Goal: Task Accomplishment & Management: Use online tool/utility

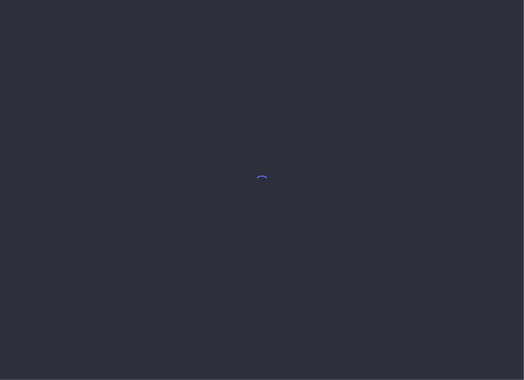
select select "7"
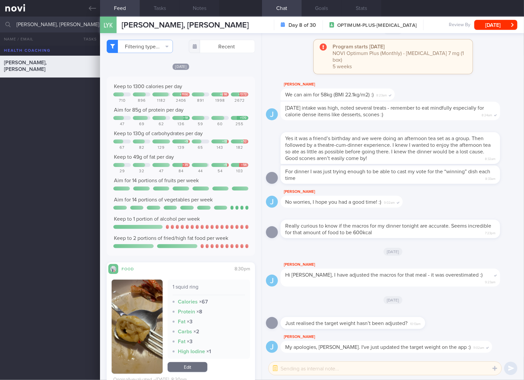
drag, startPoint x: 517, startPoint y: 137, endPoint x: 76, endPoint y: 148, distance: 441.1
click at [76, 148] on div "LAI YILING, KARIN Mon, 25 Aug" at bounding box center [262, 213] width 524 height 334
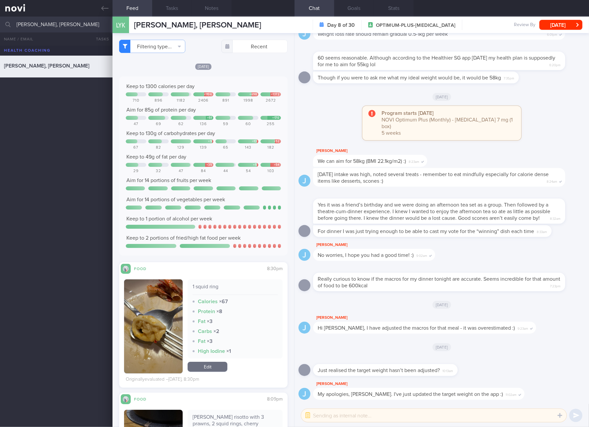
drag, startPoint x: 492, startPoint y: 1, endPoint x: 545, endPoint y: 147, distance: 155.0
click at [523, 147] on div "Program starts today NOVI Optimum Plus (Monthly) - Rybelsus 7 mg (1 box) 5 weeks" at bounding box center [442, 126] width 287 height 41
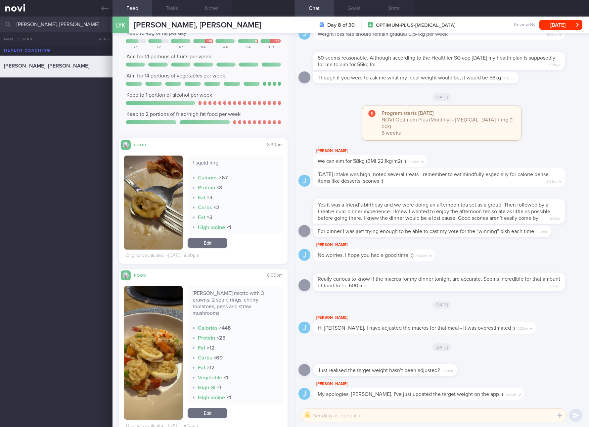
click at [159, 208] on button "button" at bounding box center [153, 203] width 59 height 94
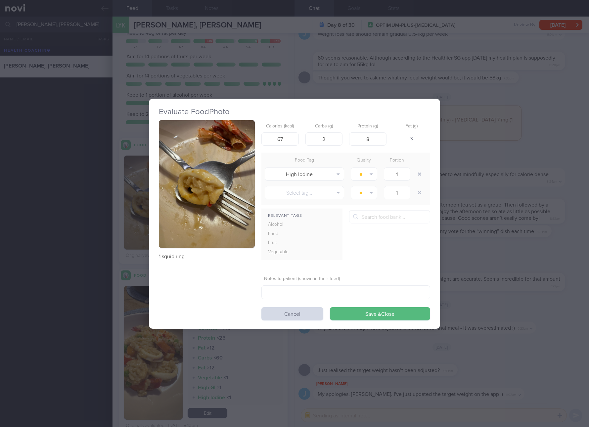
click at [228, 183] on button "button" at bounding box center [207, 184] width 96 height 128
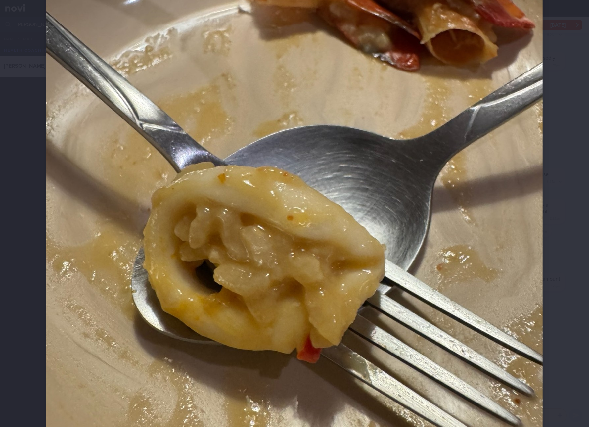
scroll to position [248, 0]
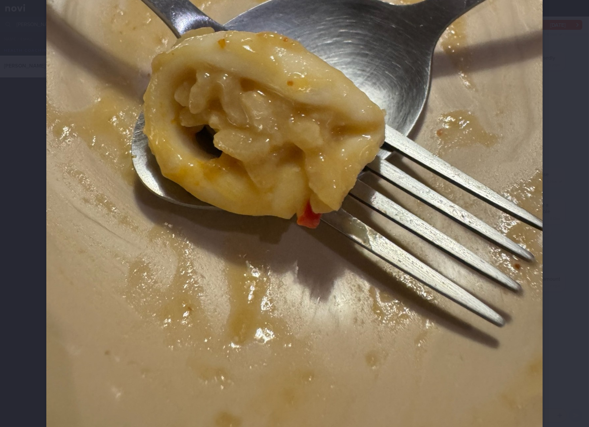
click at [381, 193] on img at bounding box center [294, 109] width 497 height 662
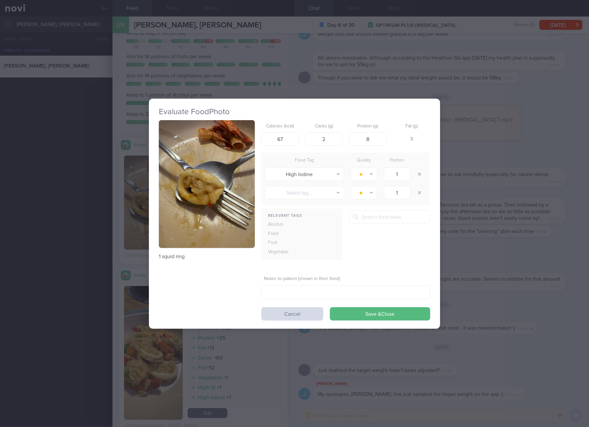
click at [446, 189] on div "Evaluate Food Photo 1 squid ring Calories (kcal) 67 Carbs (g) 2 Protein (g) 8 F…" at bounding box center [294, 213] width 589 height 427
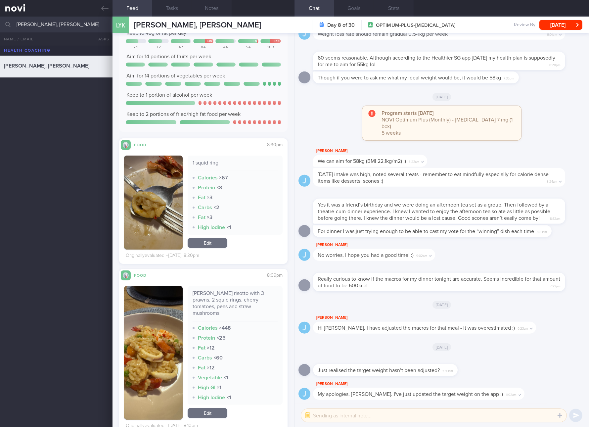
click at [248, 298] on div "Tom yum risotto with 3 prawns, 2 squid rings, cherry tomatoes, peas and straw m…" at bounding box center [235, 305] width 85 height 31
copy div "Tom yum risotto with 3 prawns, 2 squid rings, cherry tomatoes, peas and straw m…"
click at [157, 344] on button "button" at bounding box center [153, 353] width 59 height 134
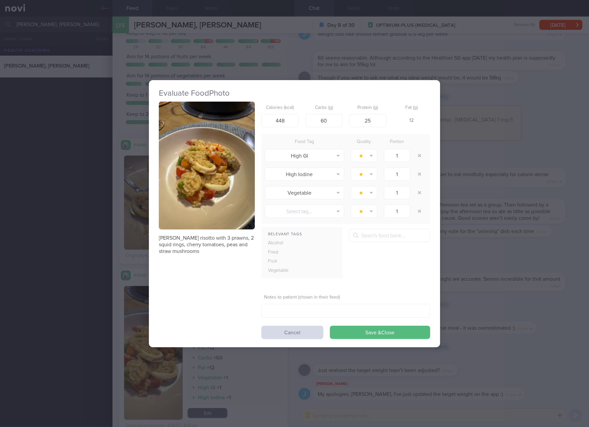
click at [226, 171] on button "button" at bounding box center [207, 166] width 96 height 128
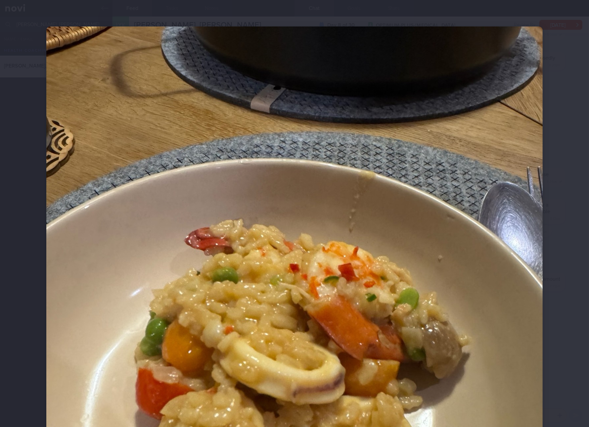
click at [381, 240] on img at bounding box center [294, 357] width 497 height 662
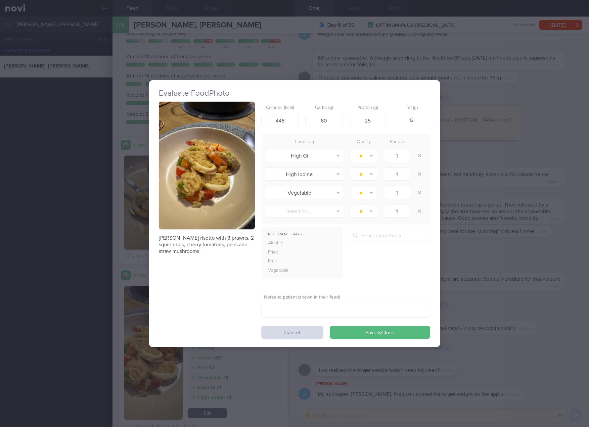
click at [515, 278] on div "Evaluate Food Photo Tom yum risotto with 3 prawns, 2 squid rings, cherry tomato…" at bounding box center [294, 213] width 589 height 427
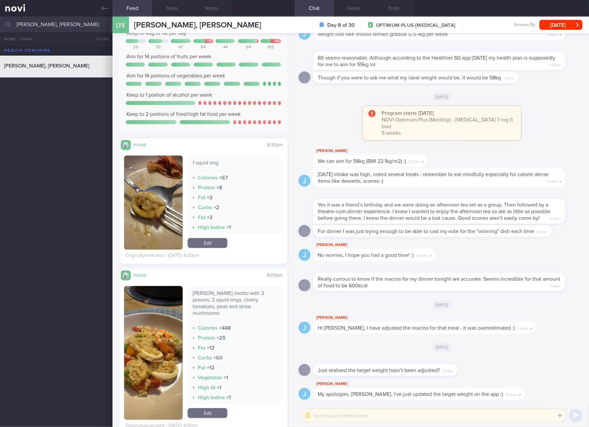
click at [249, 295] on div "Tom yum risotto with 3 prawns, 2 squid rings, cherry tomatoes, peas and straw m…" at bounding box center [235, 305] width 85 height 31
copy div "Tom yum risotto with 3 prawns, 2 squid rings, cherry tomatoes, peas and straw m…"
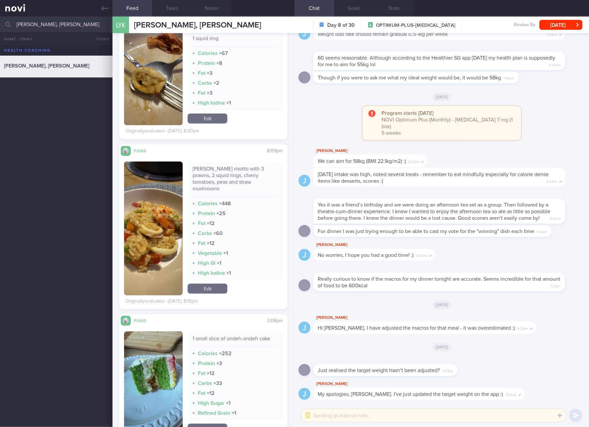
click at [204, 274] on div "Tom yum risotto with 3 prawns, 2 squid rings, cherry tomatoes, peas and straw m…" at bounding box center [235, 229] width 95 height 134
click at [205, 276] on div "Tom yum risotto with 3 prawns, 2 squid rings, cherry tomatoes, peas and straw m…" at bounding box center [235, 229] width 95 height 134
click at [177, 227] on button "button" at bounding box center [153, 229] width 59 height 134
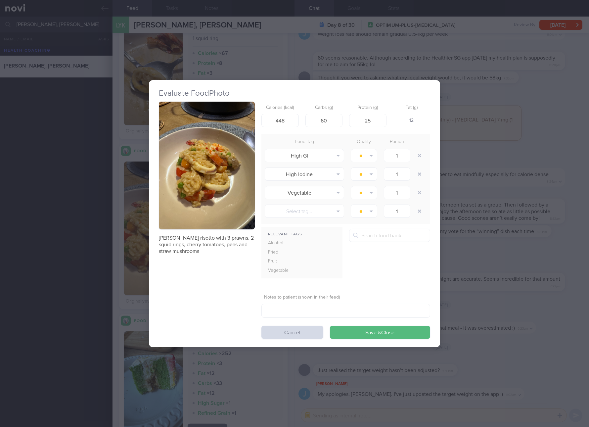
click at [241, 187] on button "button" at bounding box center [207, 166] width 96 height 128
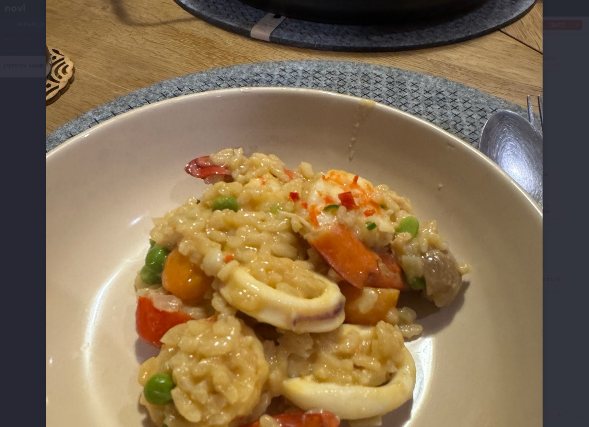
scroll to position [124, 0]
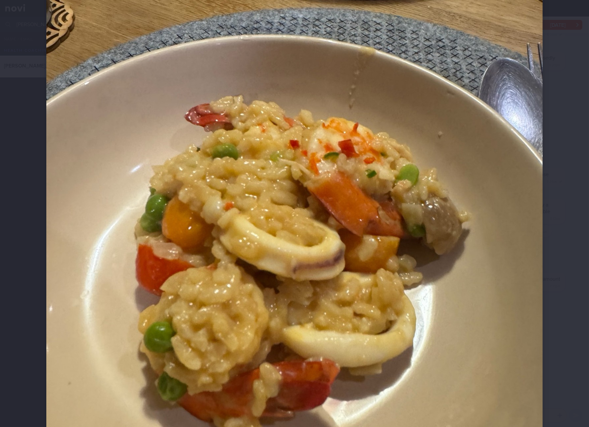
click at [409, 232] on img at bounding box center [294, 234] width 497 height 662
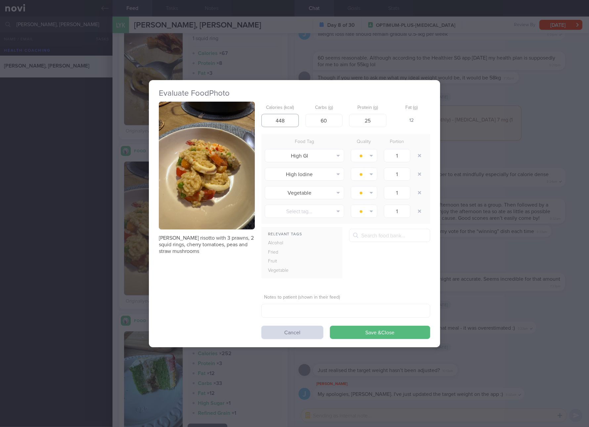
click at [292, 120] on input "448" at bounding box center [280, 120] width 37 height 13
type input "325"
type input "47"
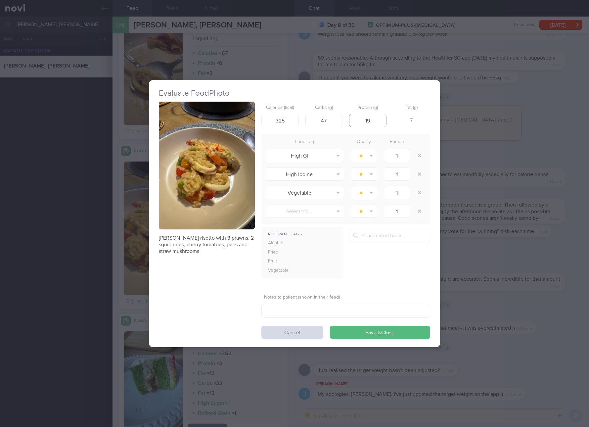
type input "19"
click at [330, 326] on button "Save & Close" at bounding box center [380, 332] width 100 height 13
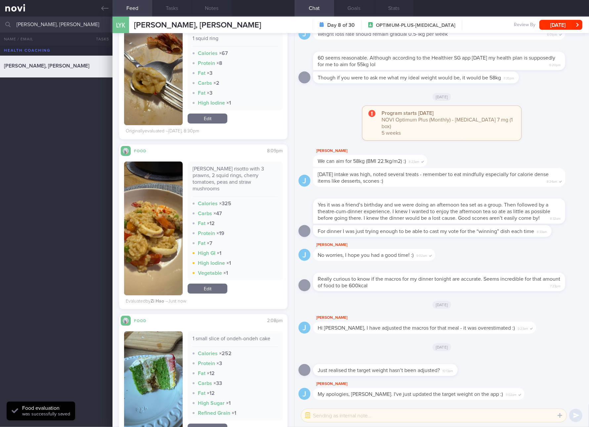
scroll to position [372, 0]
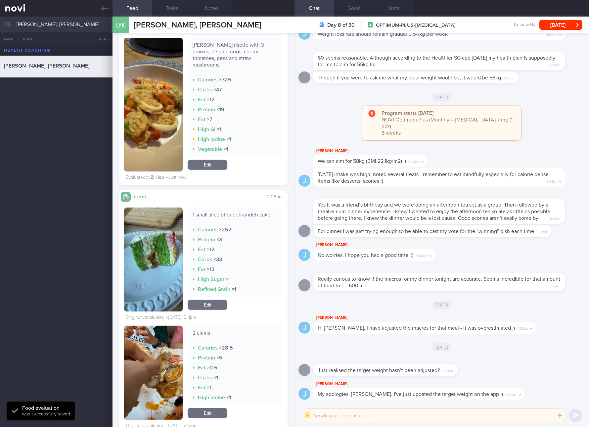
click at [235, 212] on div "1 small slice of ondeh-ondeh cake" at bounding box center [235, 218] width 85 height 12
copy div "1 small slice of ondeh-ondeh cake"
click at [158, 269] on button "button" at bounding box center [153, 260] width 59 height 104
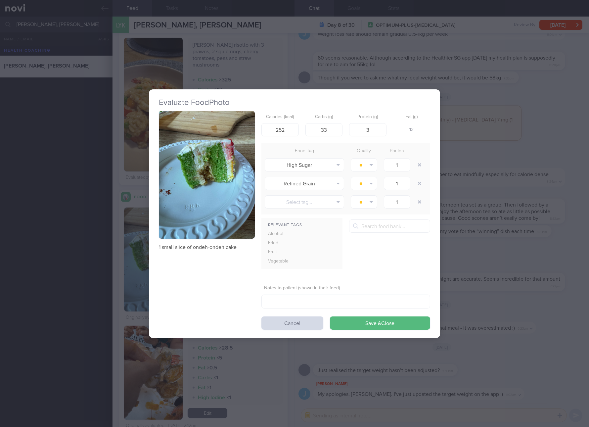
click at [194, 234] on button "button" at bounding box center [207, 175] width 96 height 128
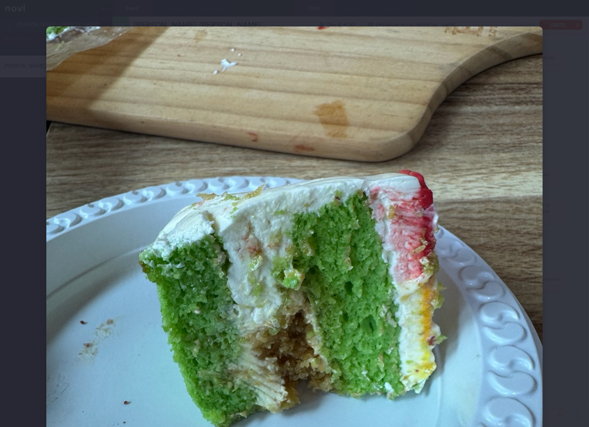
click at [183, 270] on img at bounding box center [294, 357] width 497 height 662
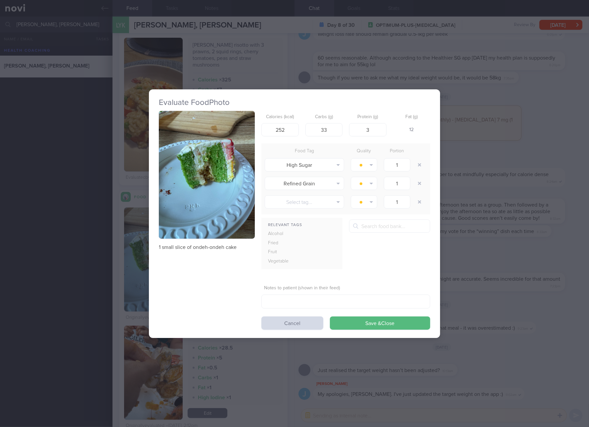
click at [499, 266] on div "Evaluate Food Photo 1 small slice of ondeh-ondeh cake Calories (kcal) 252 Carbs…" at bounding box center [294, 213] width 589 height 427
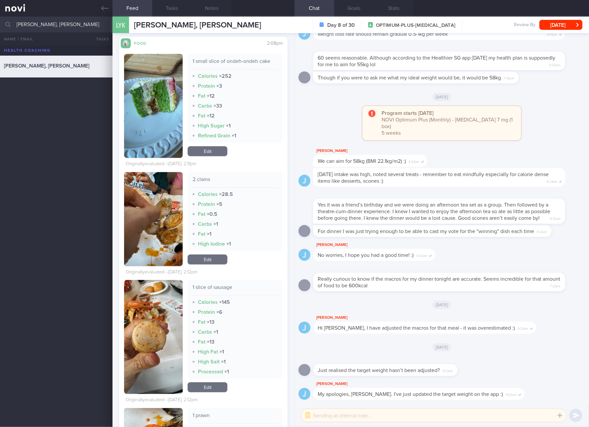
scroll to position [621, 0]
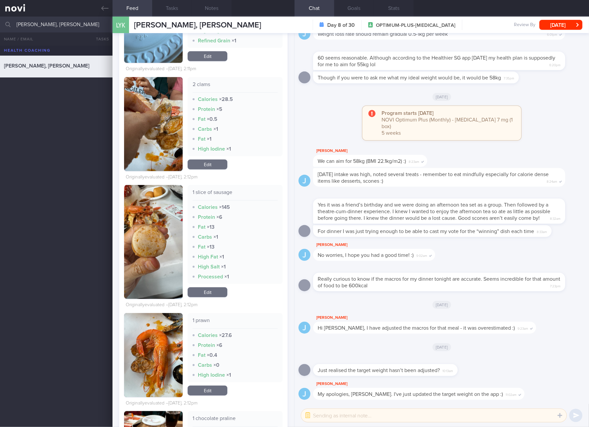
click at [165, 229] on button "button" at bounding box center [153, 242] width 59 height 114
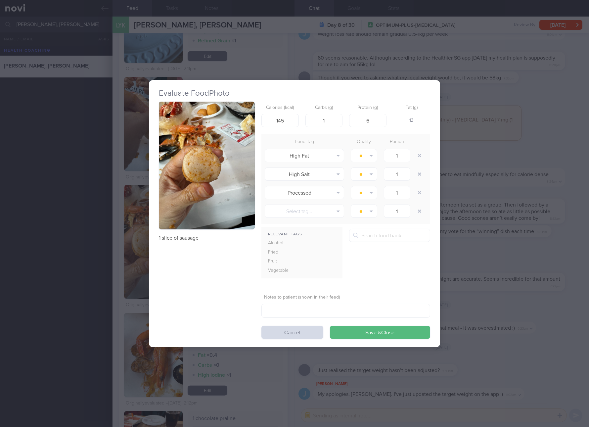
click at [171, 220] on img "button" at bounding box center [207, 166] width 96 height 128
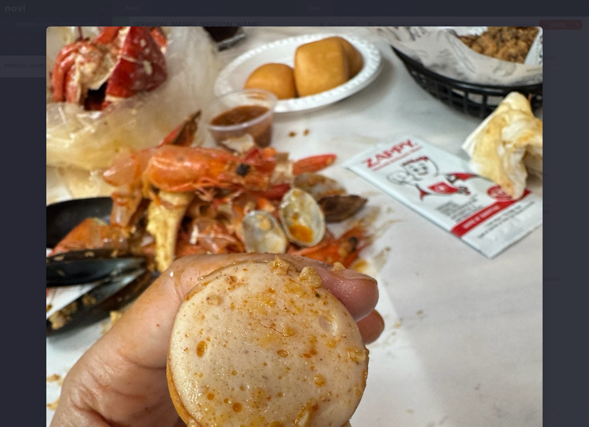
scroll to position [124, 0]
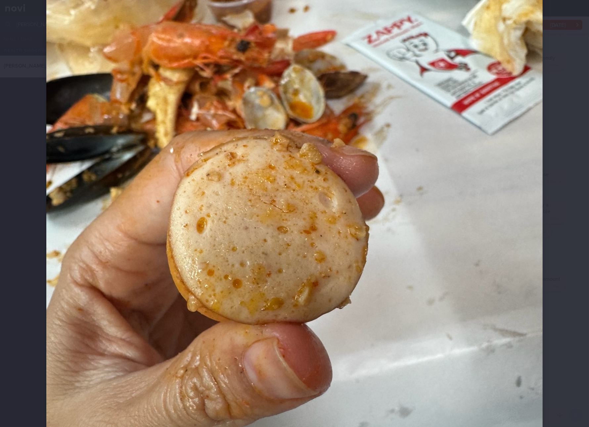
click at [393, 255] on img at bounding box center [294, 234] width 497 height 662
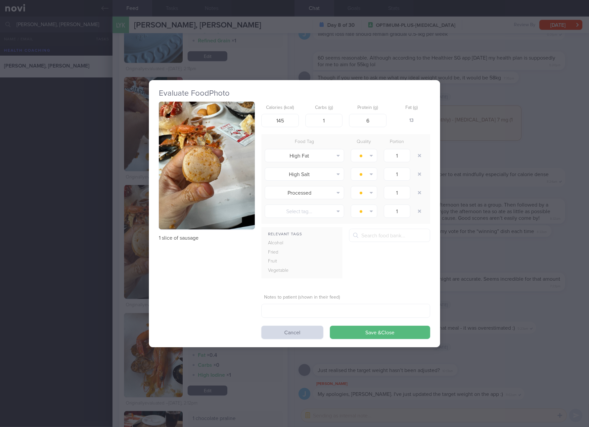
click at [523, 254] on div "Evaluate Food Photo 1 slice of sausage Calories (kcal) 145 Carbs (g) 1 Protein …" at bounding box center [294, 213] width 589 height 427
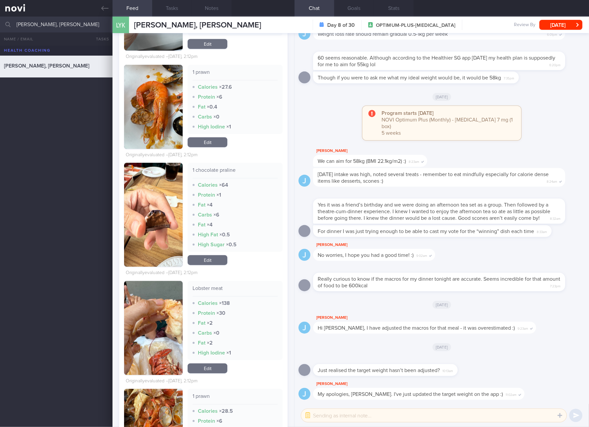
scroll to position [993, 0]
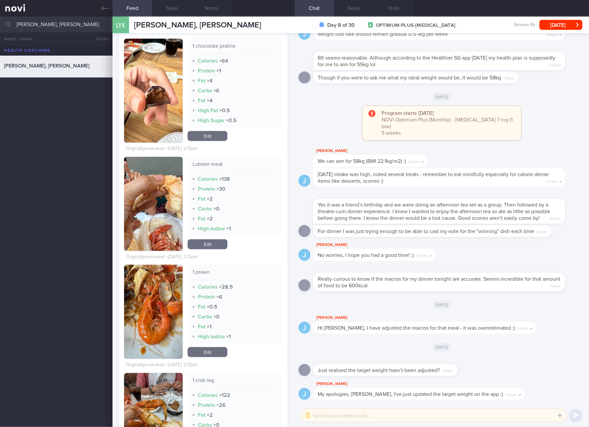
click at [169, 213] on button "button" at bounding box center [153, 204] width 59 height 94
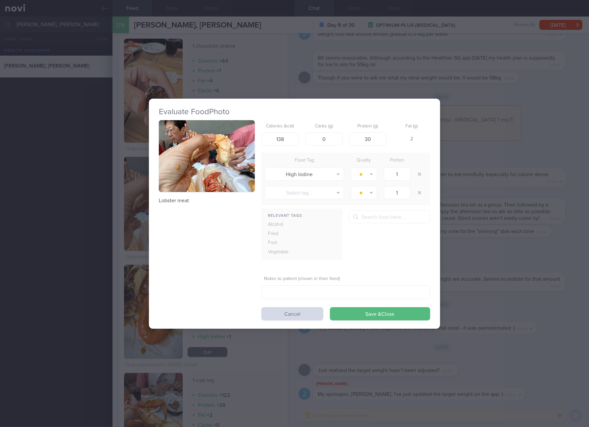
click at [242, 175] on button "button" at bounding box center [207, 156] width 96 height 72
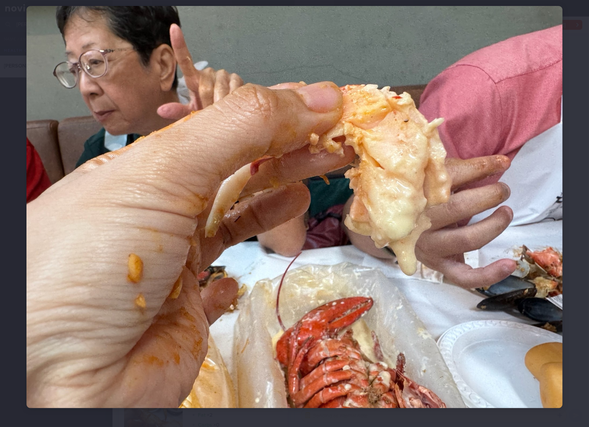
scroll to position [23, 0]
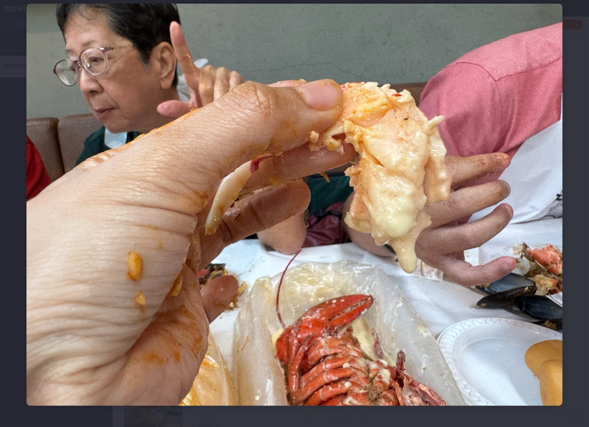
click at [242, 175] on img at bounding box center [294, 205] width 536 height 402
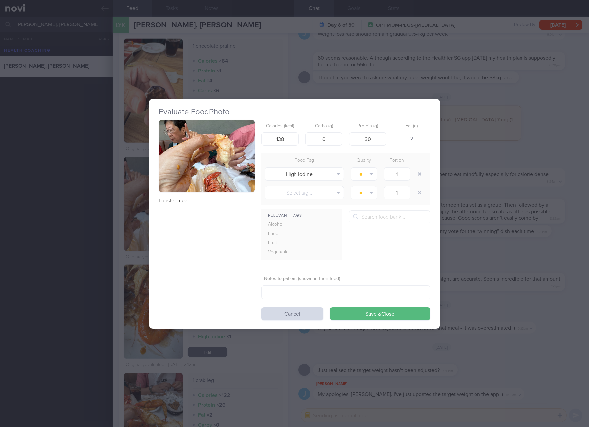
click at [498, 254] on div "Evaluate Food Photo Lobster meat Calories (kcal) 138 Carbs (g) 0 Protein (g) 30…" at bounding box center [294, 213] width 589 height 427
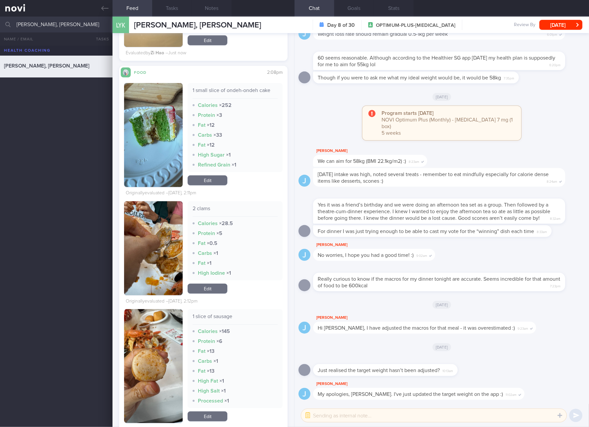
scroll to position [372, 0]
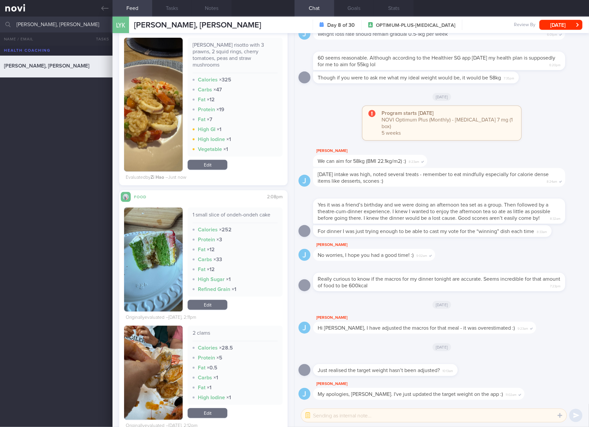
click at [208, 300] on link "Edit" at bounding box center [208, 305] width 40 height 10
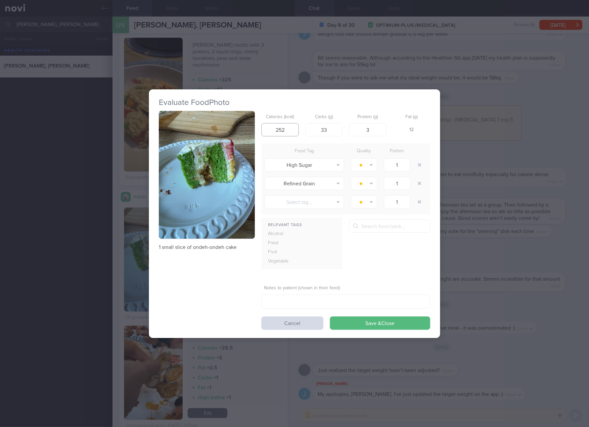
click at [288, 127] on input "252" at bounding box center [280, 129] width 37 height 13
type input "231"
type input "33"
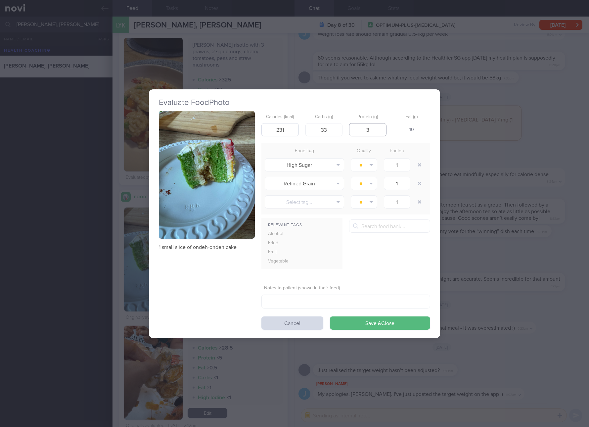
click at [330, 316] on button "Save & Close" at bounding box center [380, 322] width 100 height 13
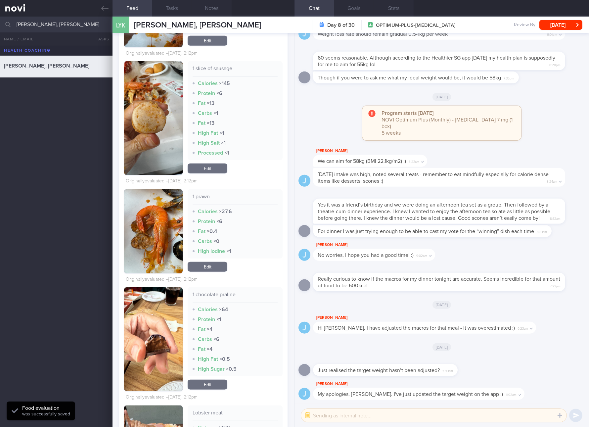
scroll to position [621, 0]
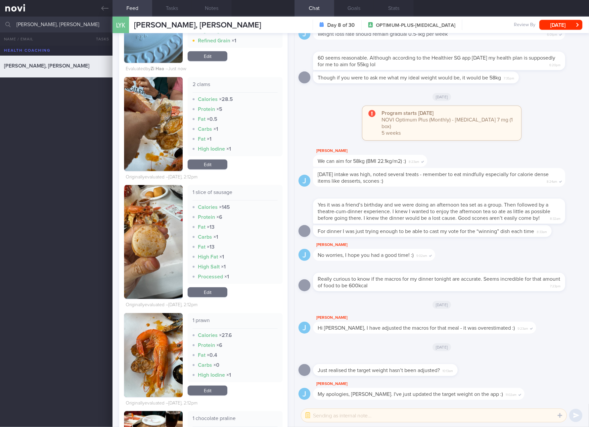
click at [197, 185] on div "1 slice of sausage Calories × 145 Protein × 6 Fat × 13 Carbs × 1 Fat × 13 High …" at bounding box center [235, 234] width 95 height 99
click at [202, 189] on div "1 slice of sausage" at bounding box center [235, 195] width 85 height 12
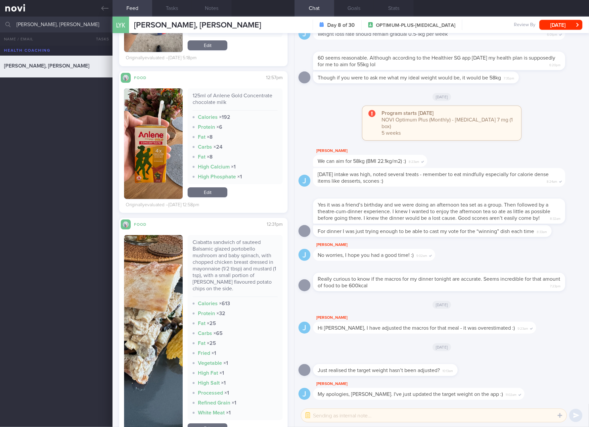
scroll to position [3228, 0]
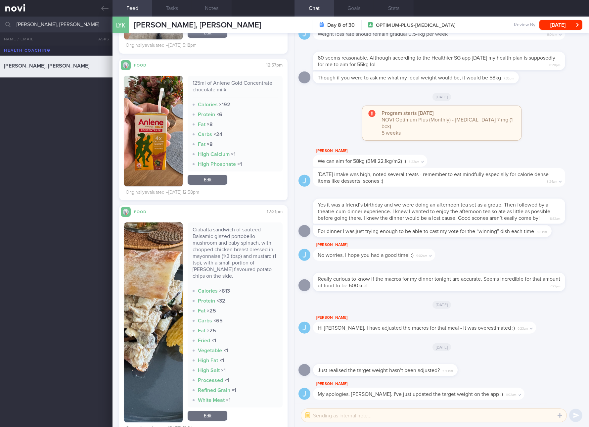
click at [208, 186] on div "125ml of Anlene Gold Concentrate chocolate milk Calories × 192 Protein × 6 Fat …" at bounding box center [235, 131] width 95 height 111
click at [210, 184] on link "Edit" at bounding box center [208, 180] width 40 height 10
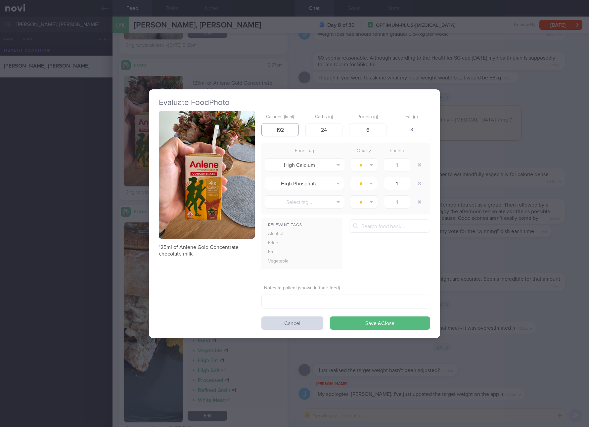
drag, startPoint x: 290, startPoint y: 129, endPoint x: 275, endPoint y: 129, distance: 14.6
click at [275, 129] on input "192" at bounding box center [280, 129] width 37 height 13
click at [169, 247] on p "125ml of Anlene Gold Concentrate chocolate milk" at bounding box center [207, 250] width 96 height 13
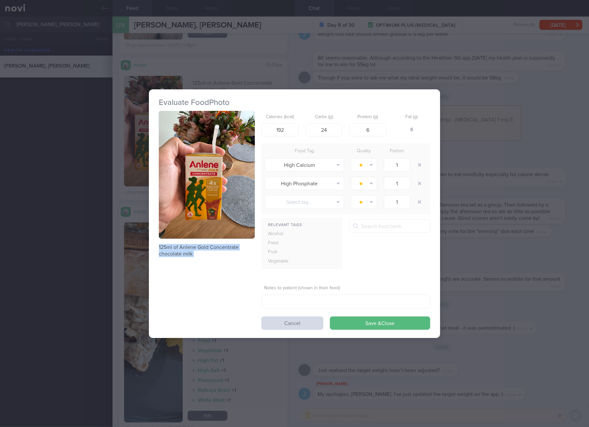
copy div "125ml of Anlene Gold Concentrate chocolate milk"
click at [298, 130] on input "192" at bounding box center [280, 129] width 37 height 13
type input "85"
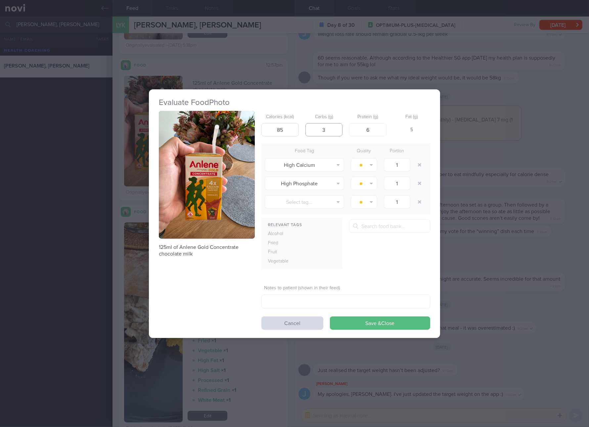
type input "3"
type input "4"
click at [322, 130] on input "3" at bounding box center [324, 129] width 37 height 13
type input "13"
click at [330, 316] on button "Save & Close" at bounding box center [380, 322] width 100 height 13
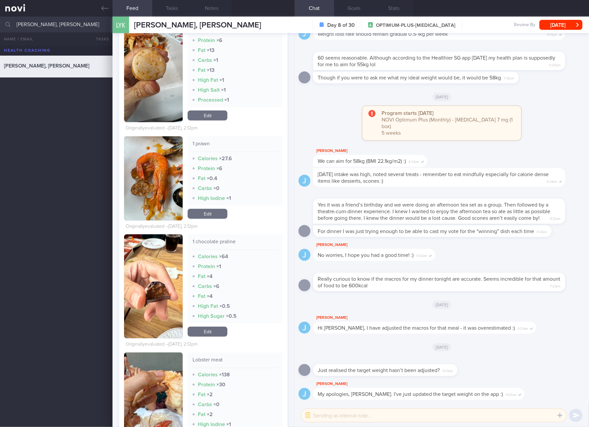
scroll to position [745, 0]
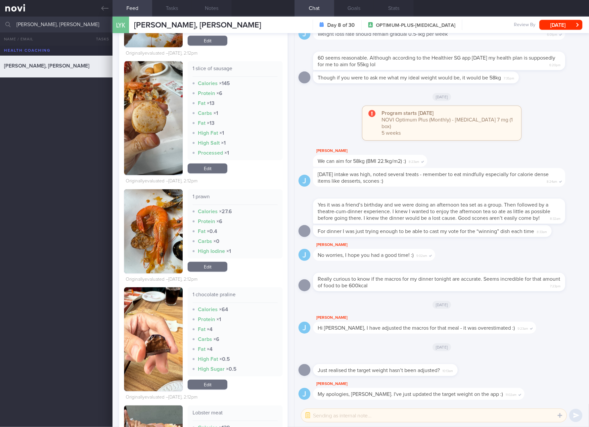
click at [209, 164] on link "Edit" at bounding box center [208, 169] width 40 height 10
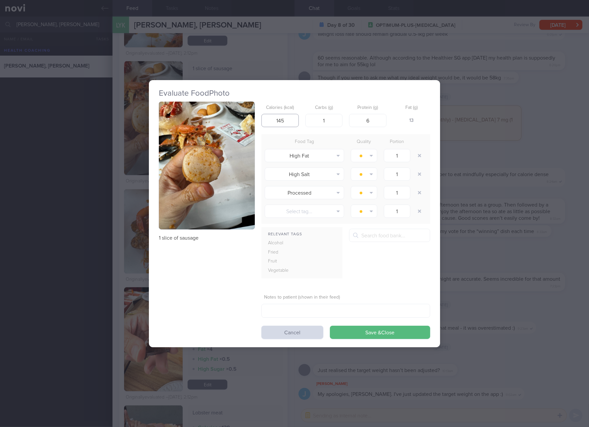
click at [287, 116] on input "145" at bounding box center [280, 120] width 37 height 13
type input "26"
type input "0"
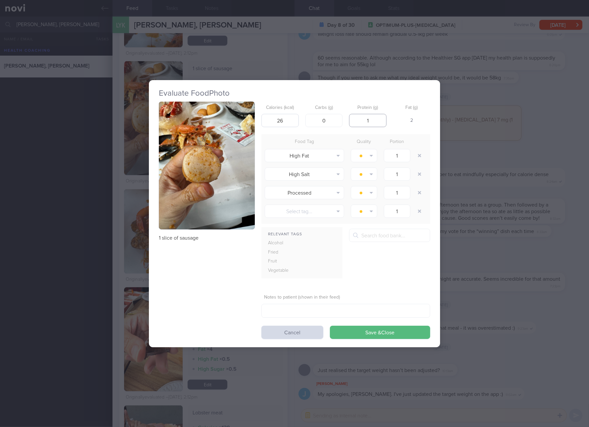
type input "1"
click at [330, 326] on button "Save & Close" at bounding box center [380, 332] width 100 height 13
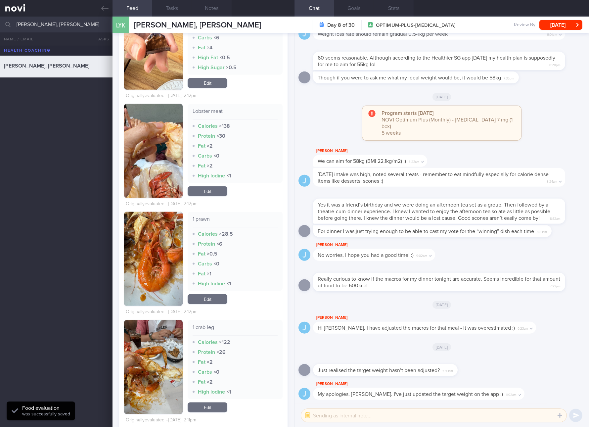
scroll to position [993, 0]
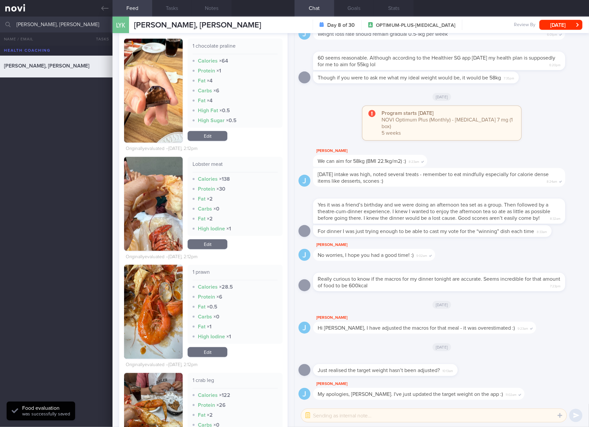
click at [143, 189] on button "button" at bounding box center [153, 204] width 59 height 94
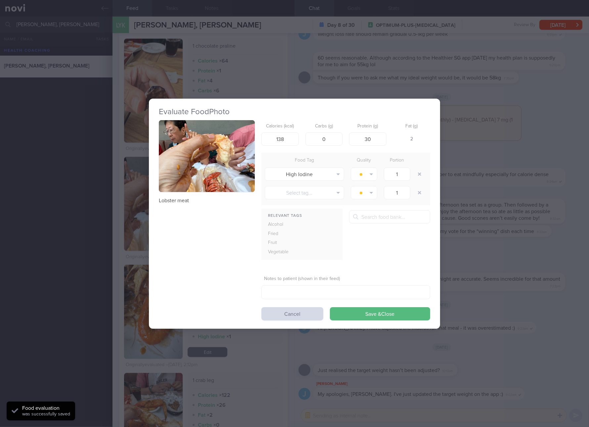
click at [239, 159] on button "button" at bounding box center [207, 156] width 96 height 72
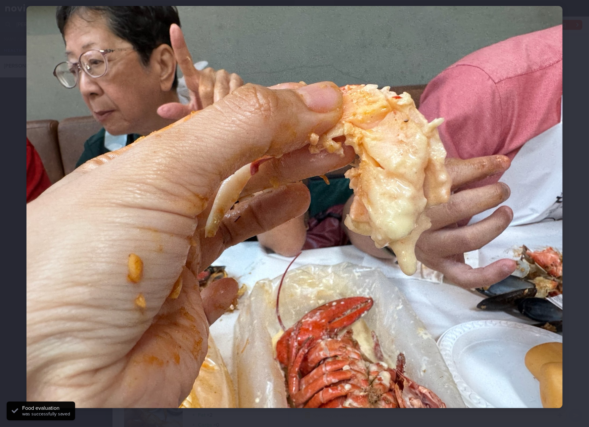
scroll to position [23, 0]
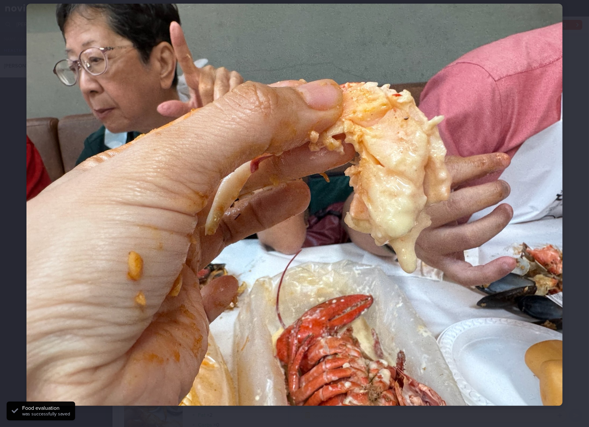
click at [241, 159] on img at bounding box center [294, 205] width 536 height 402
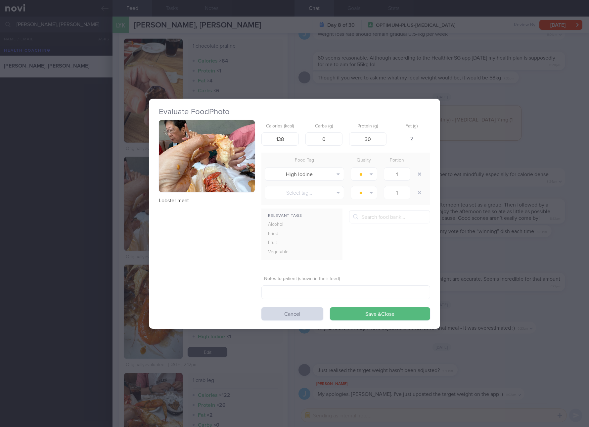
click at [184, 201] on p "Lobster meat" at bounding box center [207, 200] width 96 height 7
copy div "Lobster meat"
click at [483, 268] on div "Evaluate Food Photo Lobster meat Calories (kcal) 138 Carbs (g) 0 Protein (g) 30…" at bounding box center [294, 213] width 589 height 427
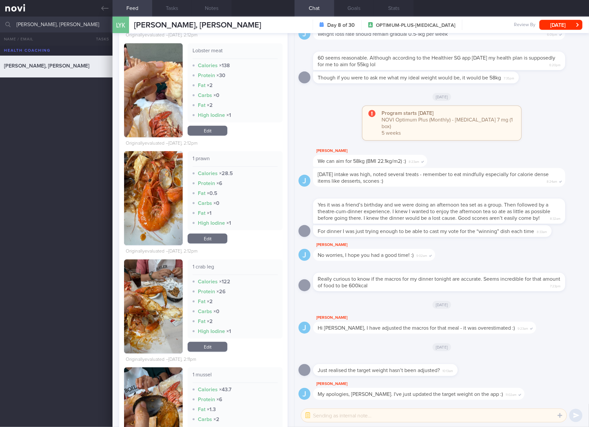
scroll to position [1117, 0]
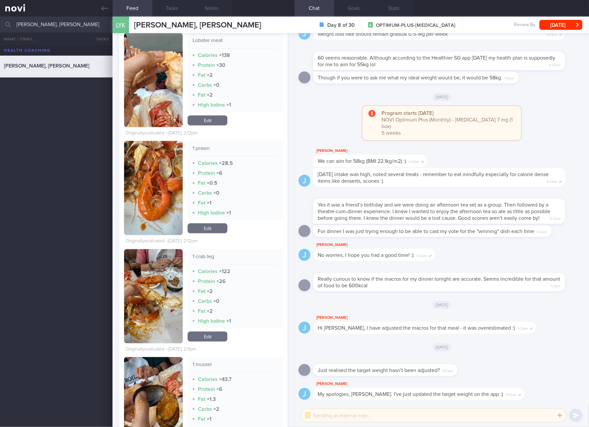
click at [142, 297] on button "button" at bounding box center [153, 296] width 59 height 94
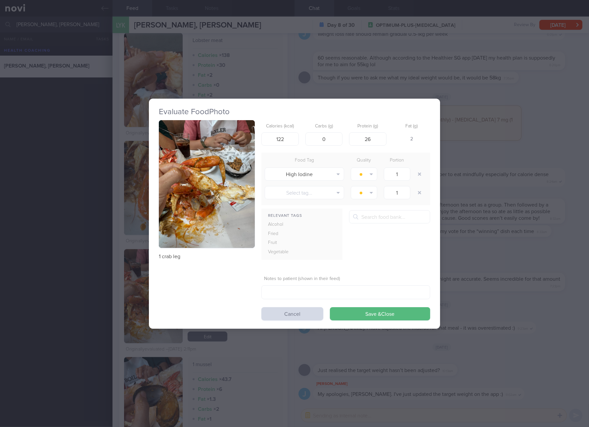
click at [187, 228] on img "button" at bounding box center [207, 184] width 96 height 128
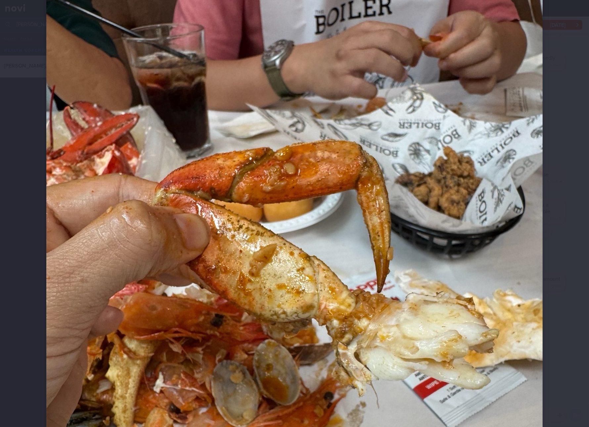
scroll to position [124, 0]
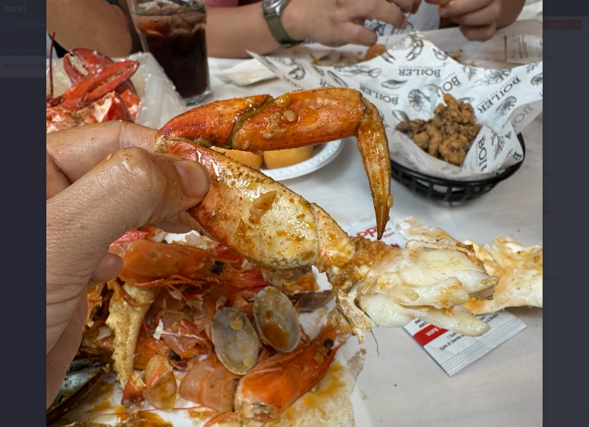
click at [420, 216] on img at bounding box center [294, 234] width 497 height 662
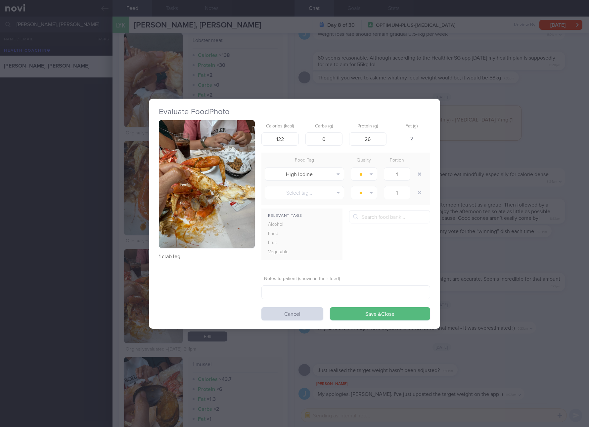
click at [515, 241] on div "Evaluate Food Photo 1 crab leg Calories (kcal) 122 Carbs (g) 0 Protein (g) 26 F…" at bounding box center [294, 213] width 589 height 427
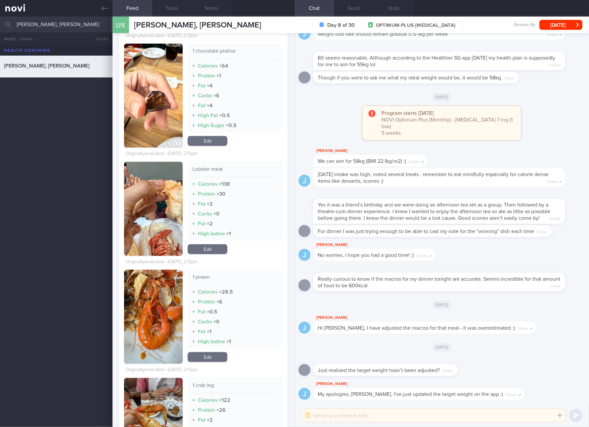
scroll to position [993, 0]
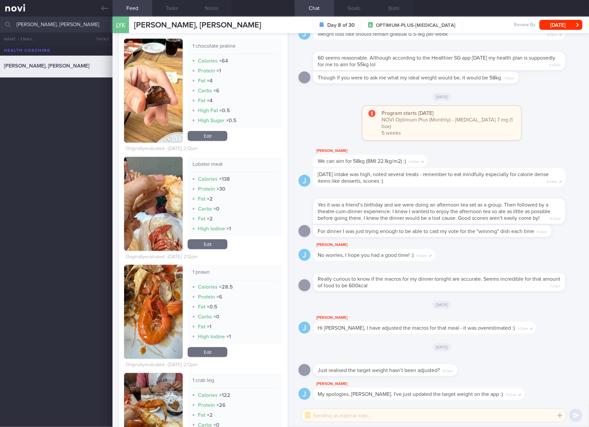
click at [208, 240] on link "Edit" at bounding box center [208, 244] width 40 height 10
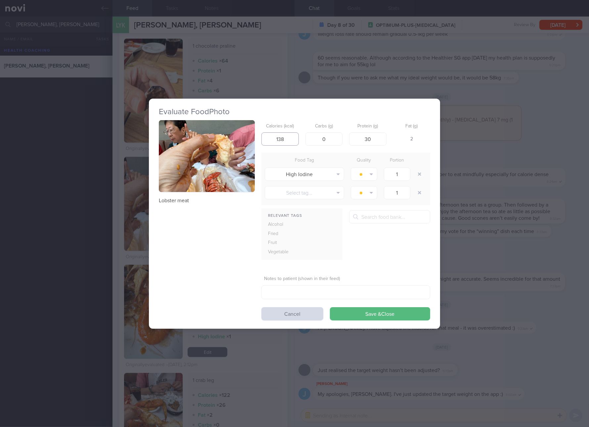
click at [284, 141] on input "138" at bounding box center [280, 138] width 37 height 13
type input "39"
type input "7"
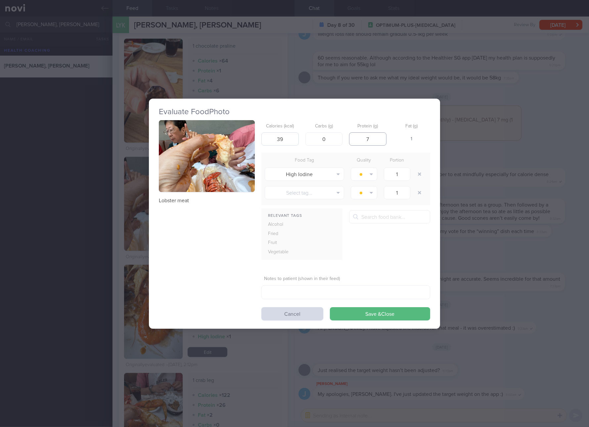
click at [330, 307] on button "Save & Close" at bounding box center [380, 313] width 100 height 13
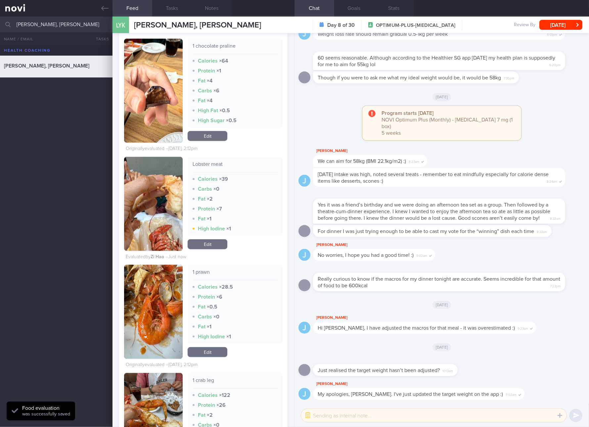
scroll to position [1117, 0]
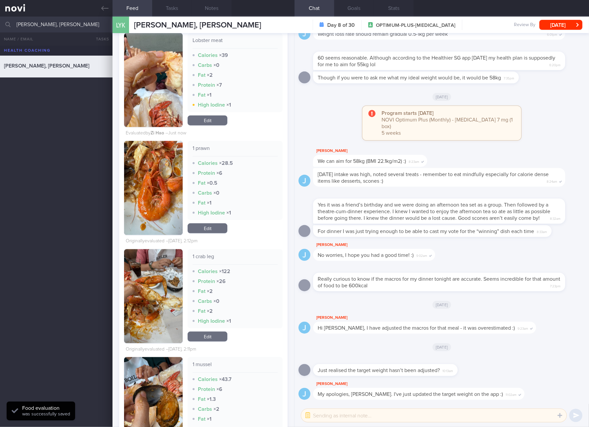
click at [206, 253] on div "1 crab leg" at bounding box center [235, 259] width 85 height 12
copy div "1 crab leg"
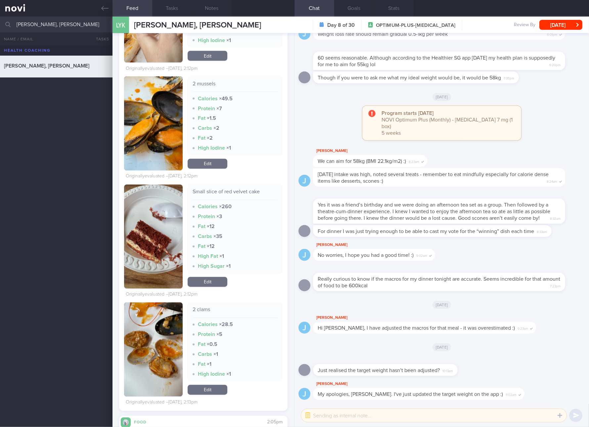
scroll to position [1490, 0]
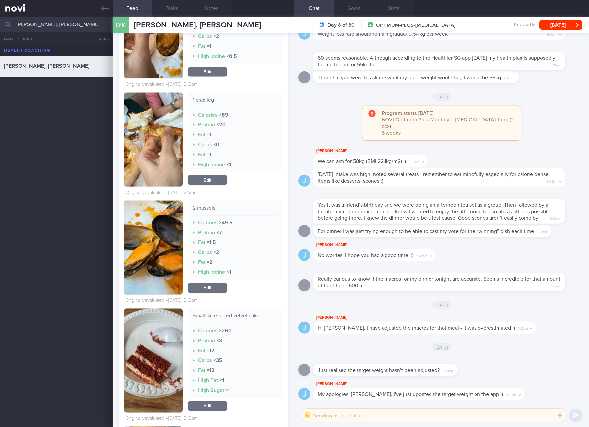
click at [220, 175] on link "Edit" at bounding box center [208, 180] width 40 height 10
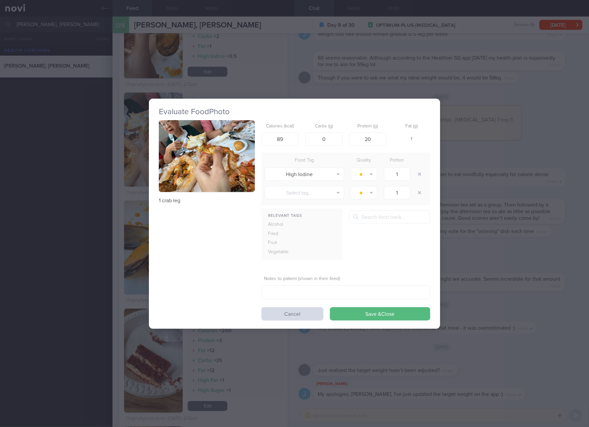
click at [497, 161] on div "Evaluate Food Photo 1 crab leg Calories (kcal) 89 Carbs (g) 0 Protein (g) 20 Fa…" at bounding box center [294, 213] width 589 height 427
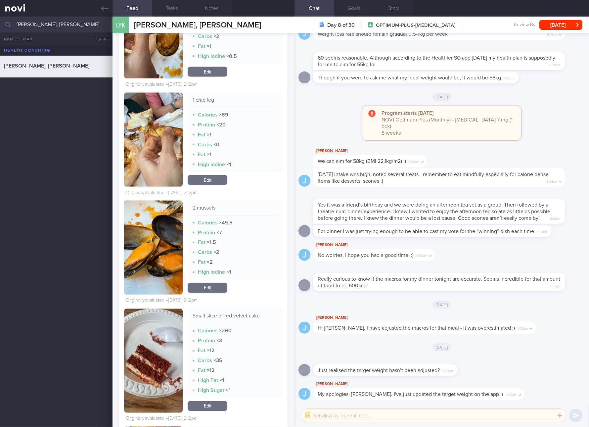
click at [213, 176] on link "Edit" at bounding box center [208, 180] width 40 height 10
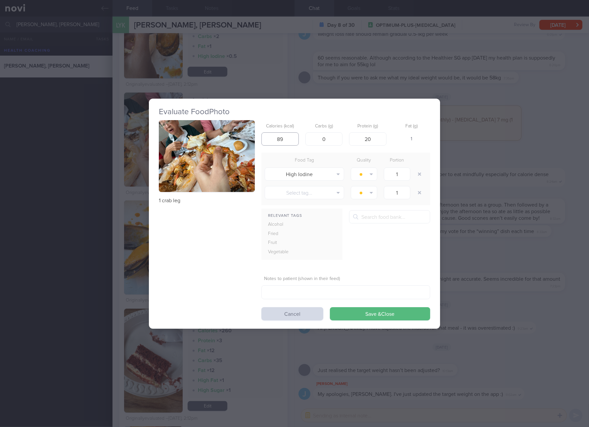
drag, startPoint x: 290, startPoint y: 136, endPoint x: 269, endPoint y: 136, distance: 20.2
click at [269, 136] on input "89" at bounding box center [280, 138] width 37 height 13
type input "36"
type input "5"
click at [330, 307] on button "Save & Close" at bounding box center [380, 313] width 100 height 13
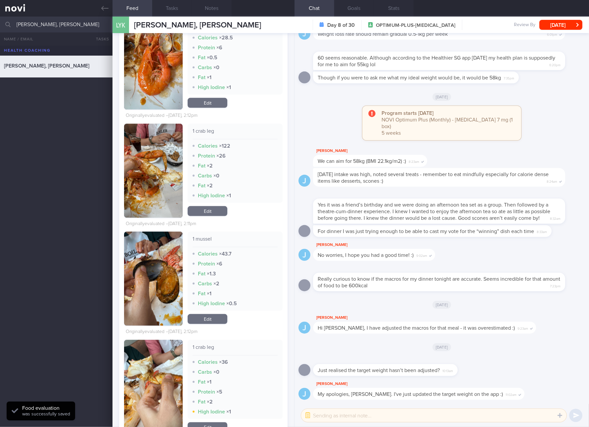
scroll to position [1117, 0]
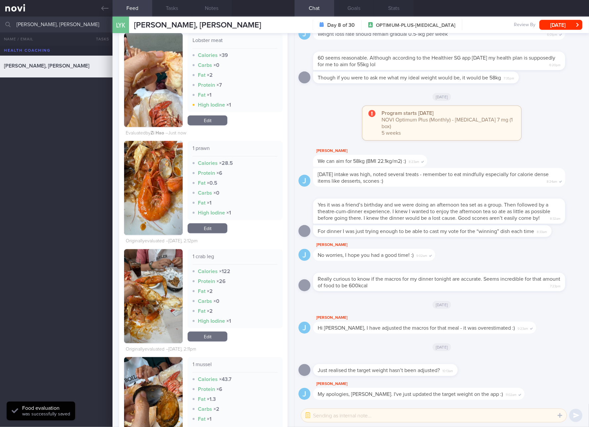
click at [214, 335] on link "Edit" at bounding box center [208, 337] width 40 height 10
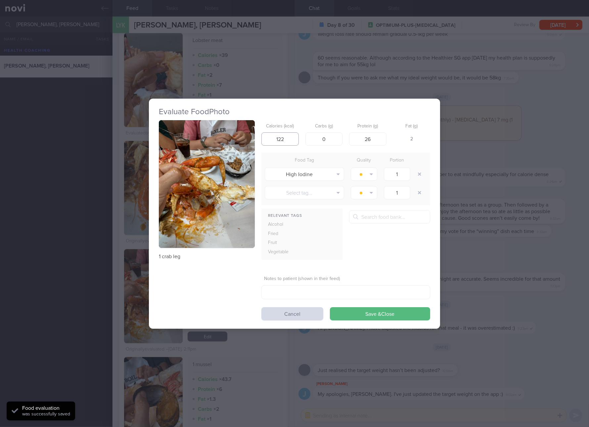
drag, startPoint x: 288, startPoint y: 140, endPoint x: 274, endPoint y: 139, distance: 14.6
click at [274, 139] on input "122" at bounding box center [280, 138] width 37 height 13
type input "36"
type input "5"
click at [330, 307] on button "Save & Close" at bounding box center [380, 313] width 100 height 13
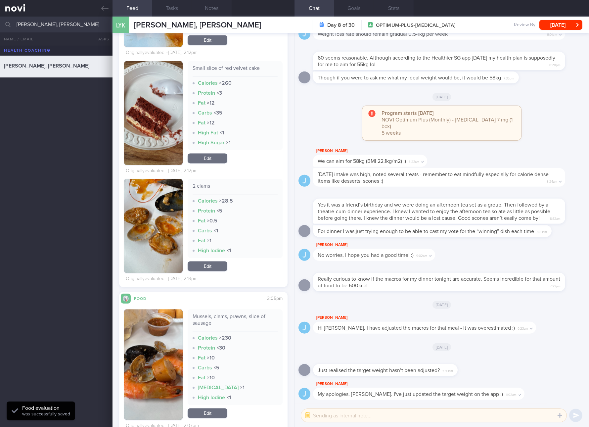
scroll to position [1614, 0]
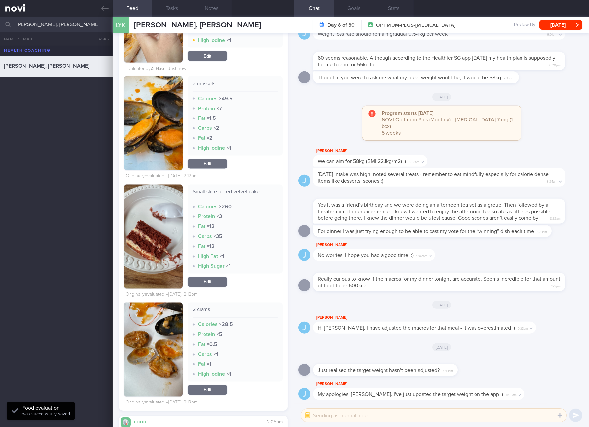
click at [227, 189] on div "Small slice of red velvet cake" at bounding box center [235, 195] width 85 height 12
copy div "Small slice of red velvet cake"
click at [167, 248] on button "button" at bounding box center [153, 237] width 59 height 104
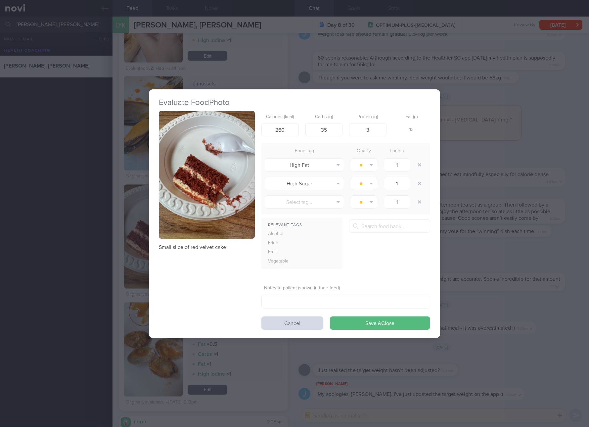
click at [217, 165] on button "button" at bounding box center [207, 175] width 96 height 128
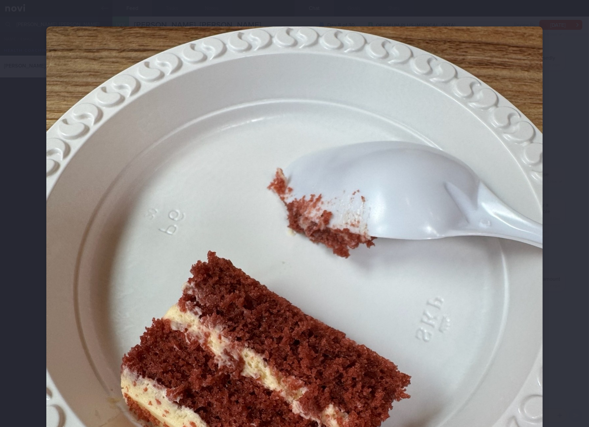
click at [110, 270] on img at bounding box center [294, 357] width 497 height 662
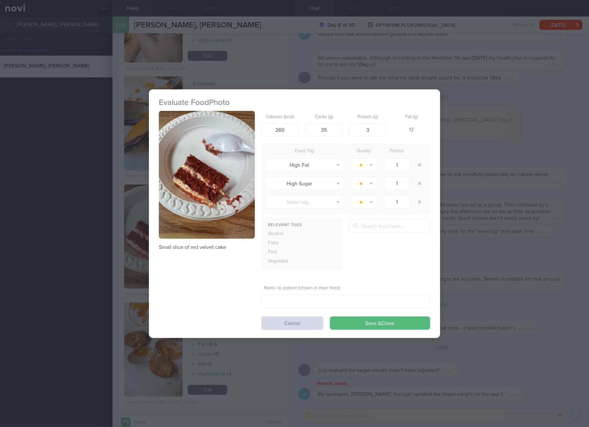
click at [482, 282] on div "Evaluate Food Photo Small slice of red velvet cake Calories (kcal) 260 Carbs (g…" at bounding box center [294, 213] width 589 height 427
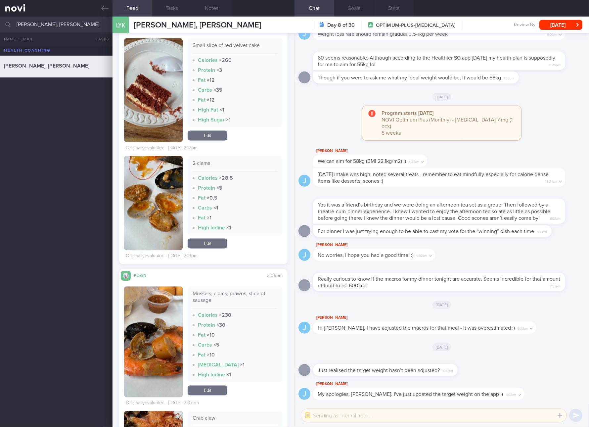
scroll to position [1862, 0]
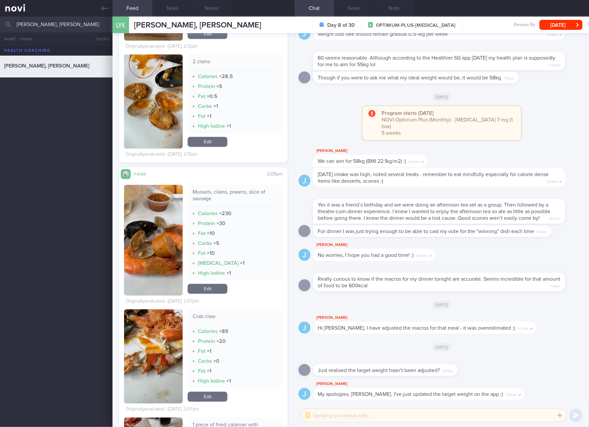
click at [163, 240] on button "button" at bounding box center [153, 240] width 59 height 111
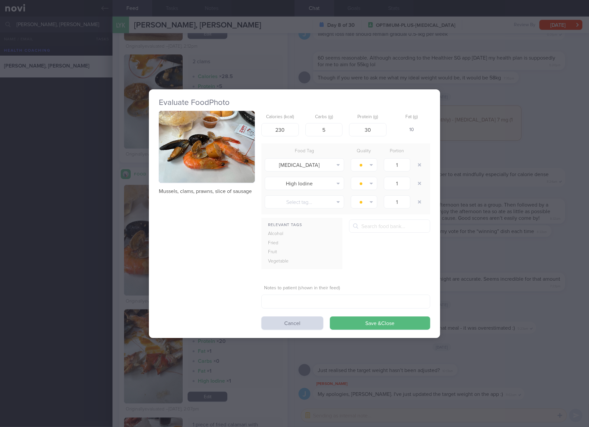
click at [215, 172] on button "button" at bounding box center [207, 147] width 96 height 72
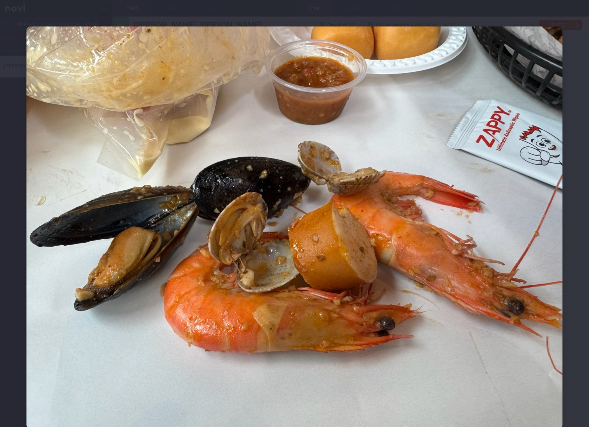
click at [435, 210] on img at bounding box center [294, 227] width 536 height 402
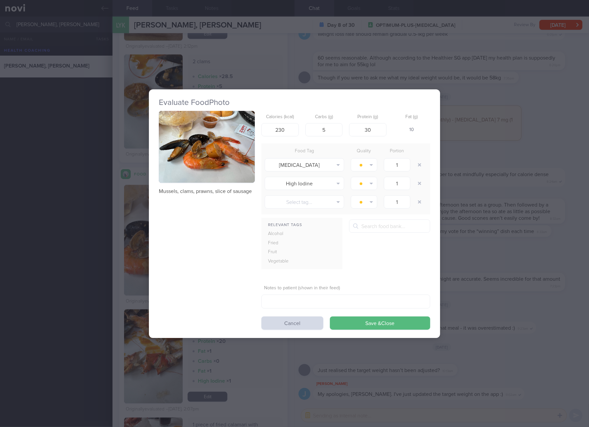
click at [226, 191] on p "Mussels, clams, prawns, slice of sausage" at bounding box center [207, 191] width 96 height 7
copy div "Mussels, clams, prawns, slice of sausage"
click at [219, 142] on button "button" at bounding box center [207, 147] width 96 height 72
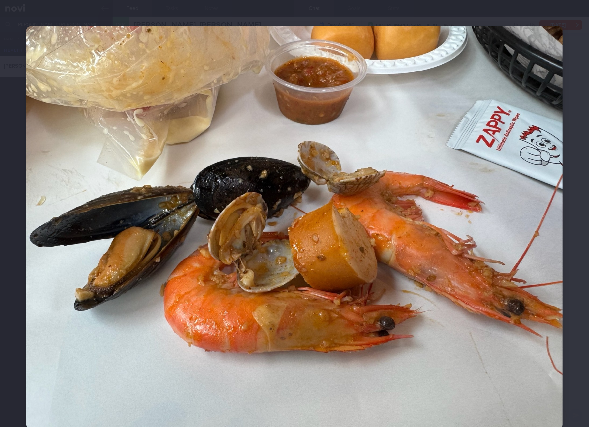
click at [412, 143] on img at bounding box center [294, 227] width 536 height 402
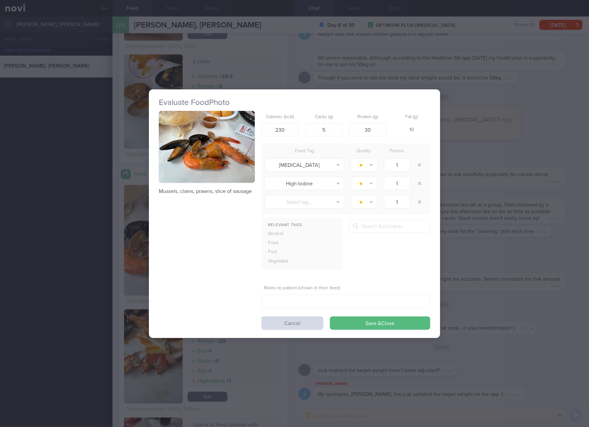
click at [505, 146] on div "Evaluate Food Photo Mussels, clams, prawns, slice of sausage Calories (kcal) 23…" at bounding box center [294, 213] width 589 height 427
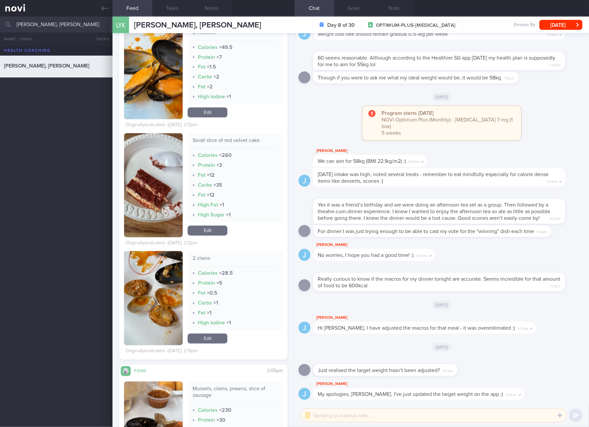
scroll to position [1614, 0]
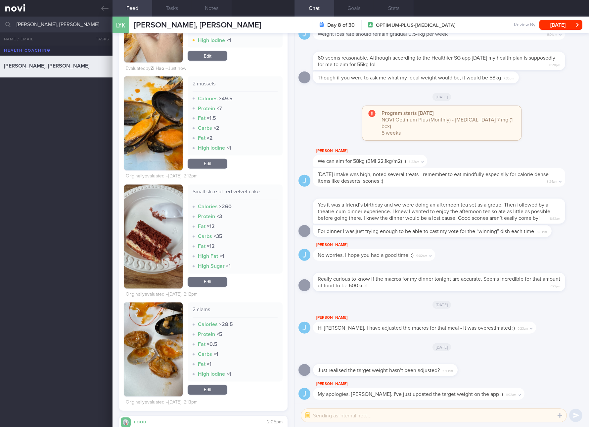
click at [212, 277] on link "Edit" at bounding box center [208, 282] width 40 height 10
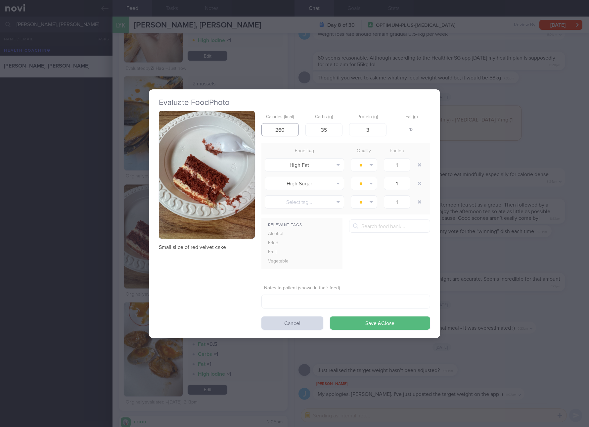
click at [287, 124] on input "260" at bounding box center [280, 129] width 37 height 13
type input "170"
type input "20"
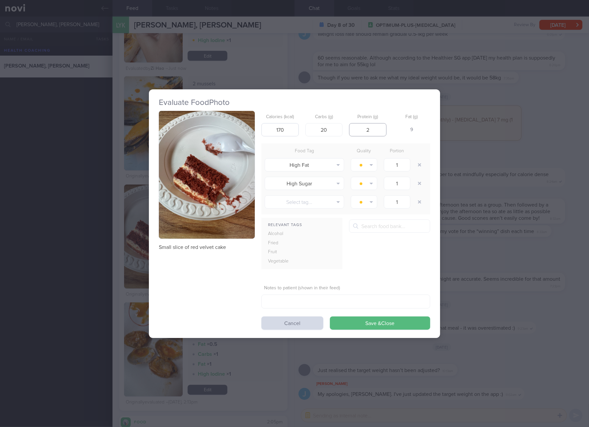
type input "2"
click at [330, 316] on button "Save & Close" at bounding box center [380, 322] width 100 height 13
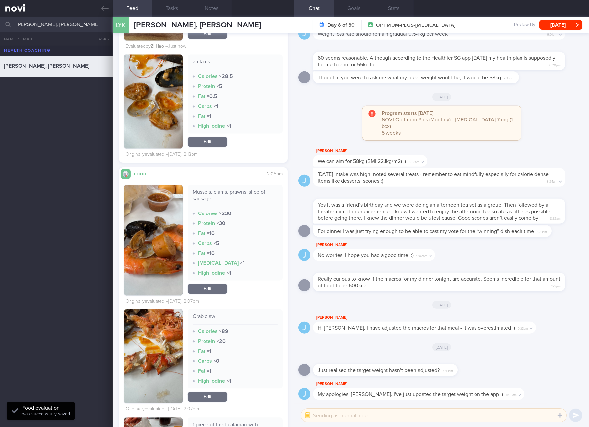
scroll to position [1986, 0]
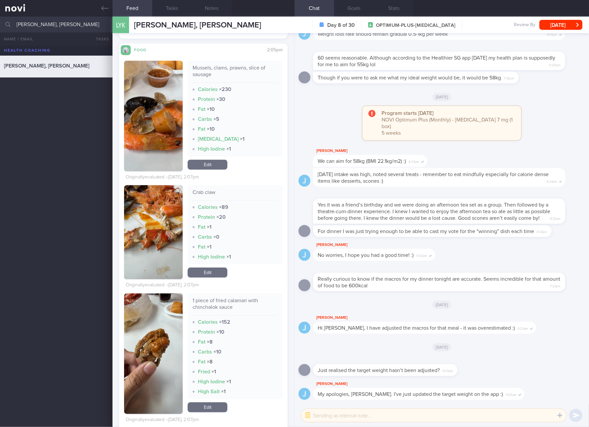
click at [161, 320] on img "button" at bounding box center [153, 353] width 59 height 121
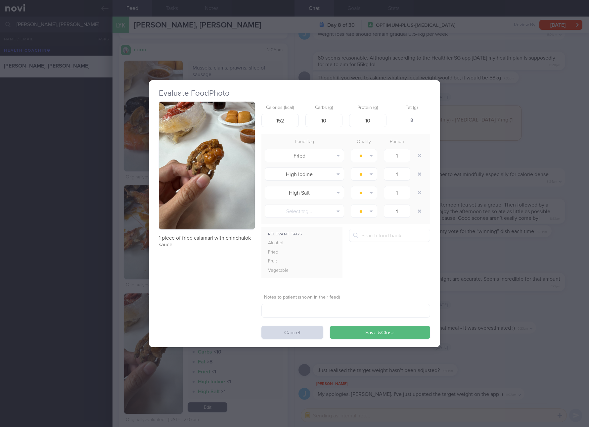
click at [205, 188] on img "button" at bounding box center [207, 166] width 96 height 128
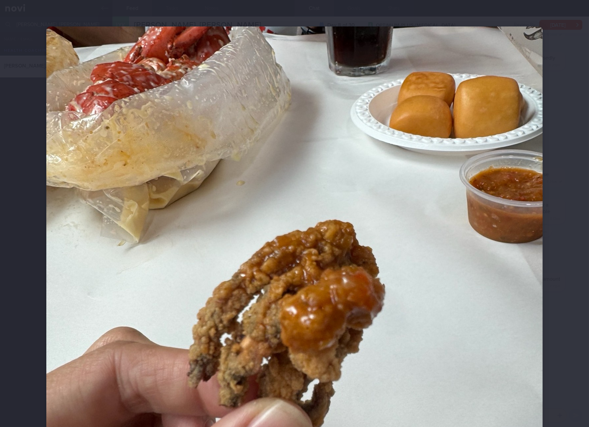
scroll to position [124, 0]
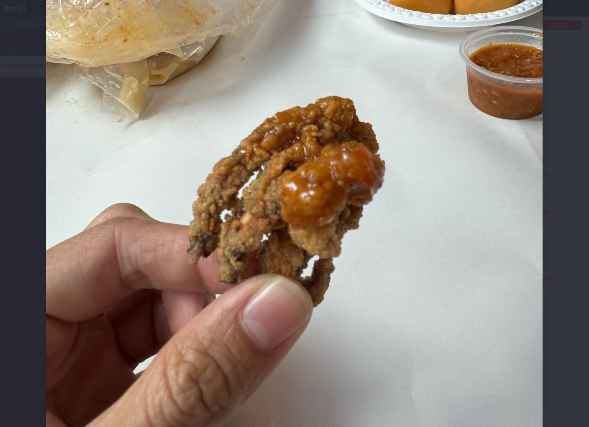
click at [382, 217] on img at bounding box center [294, 234] width 497 height 662
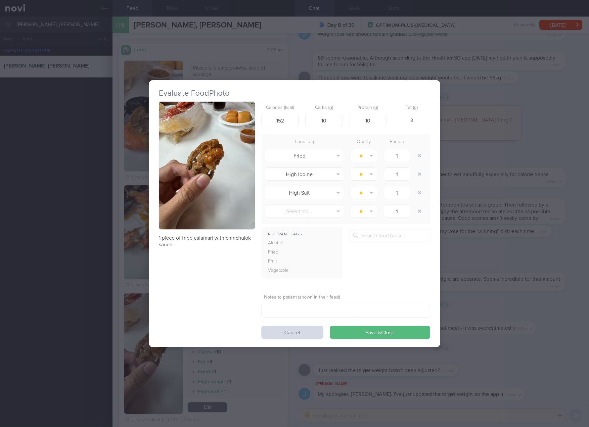
click at [483, 203] on div "Evaluate Food Photo 1 piece of fried calamari with chinchalok sauce Calories (k…" at bounding box center [294, 213] width 589 height 427
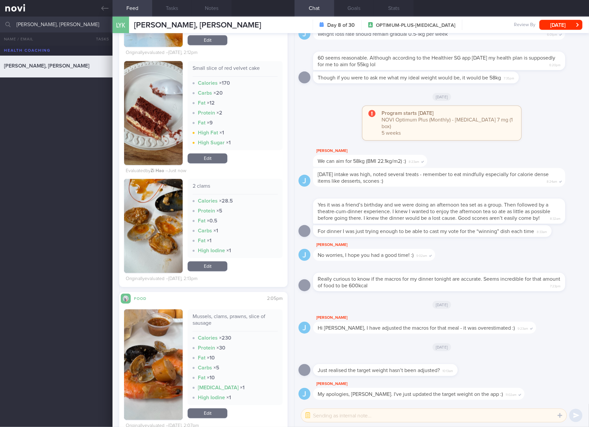
scroll to position [1862, 0]
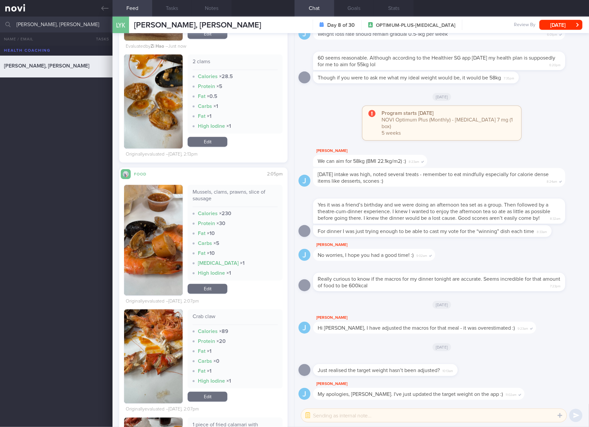
click at [215, 284] on link "Edit" at bounding box center [208, 289] width 40 height 10
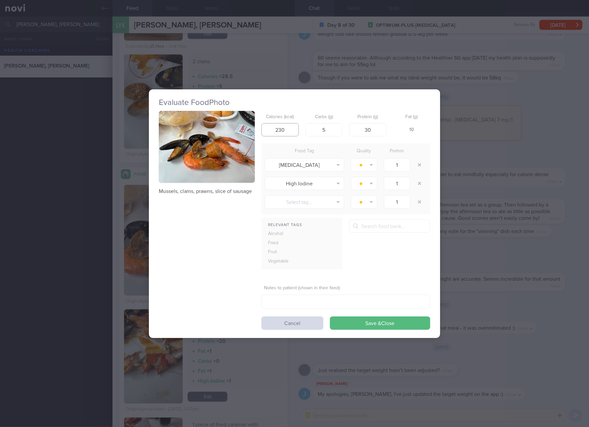
click at [282, 128] on input "230" at bounding box center [280, 129] width 37 height 13
type input "123"
type input "1"
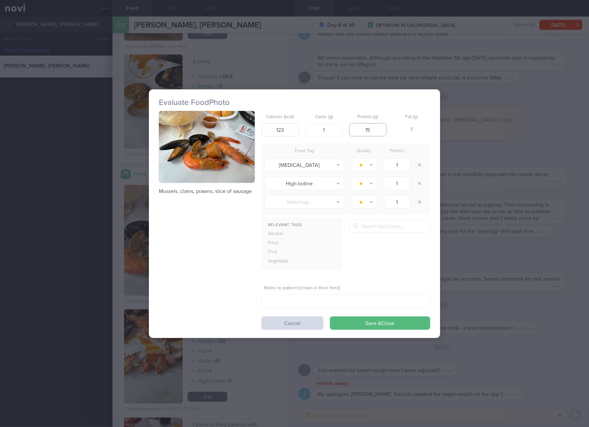
type input "15"
click at [330, 316] on button "Save & Close" at bounding box center [380, 322] width 100 height 13
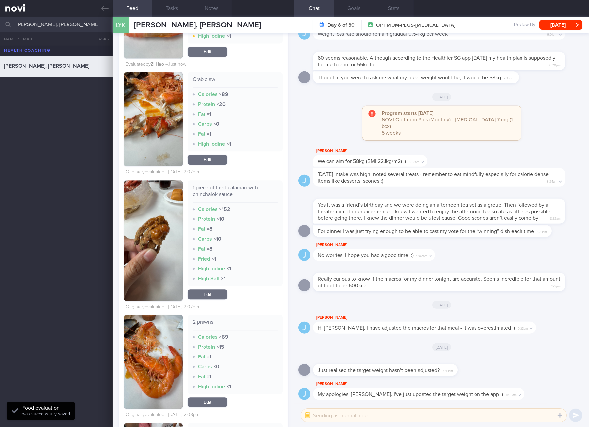
scroll to position [2110, 0]
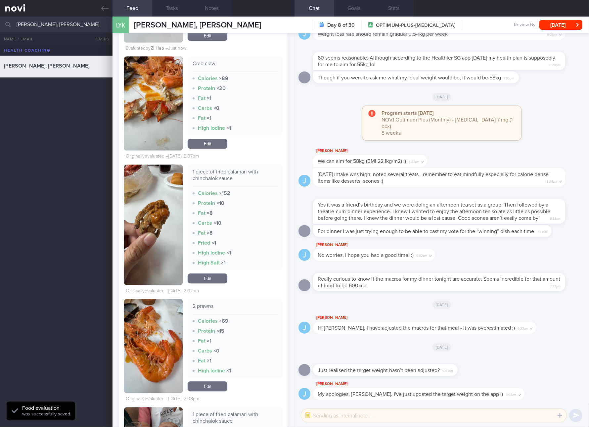
click at [235, 165] on div "1 piece of fried calamari with chinchalok sauce Calories × 152 Protein × 10 Fat…" at bounding box center [235, 218] width 95 height 106
copy div "1 piece of fried calamari with chinchalok sauce"
click at [204, 273] on link "Edit" at bounding box center [208, 278] width 40 height 10
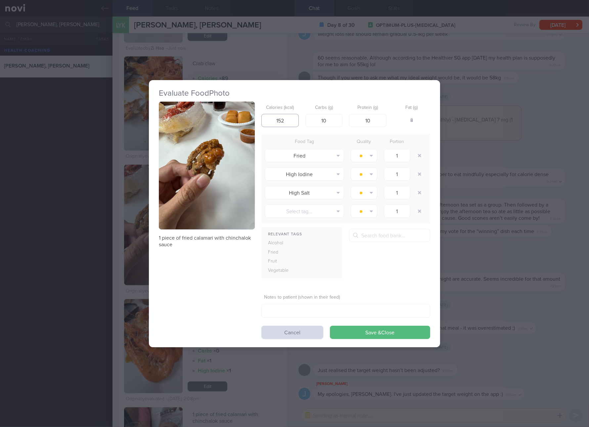
click at [274, 115] on input "152" at bounding box center [280, 120] width 37 height 13
type input "52"
type input "9"
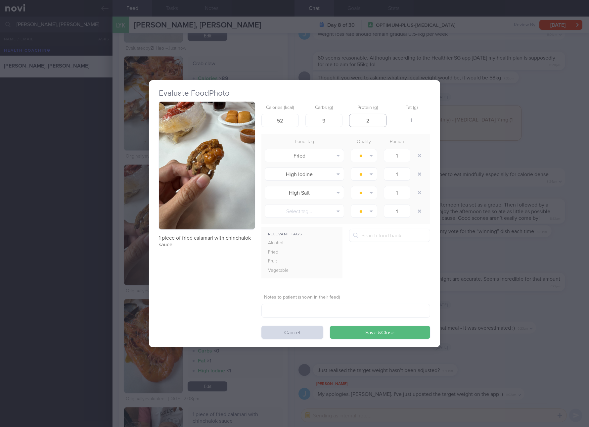
type input "2"
click at [330, 326] on button "Save & Close" at bounding box center [380, 332] width 100 height 13
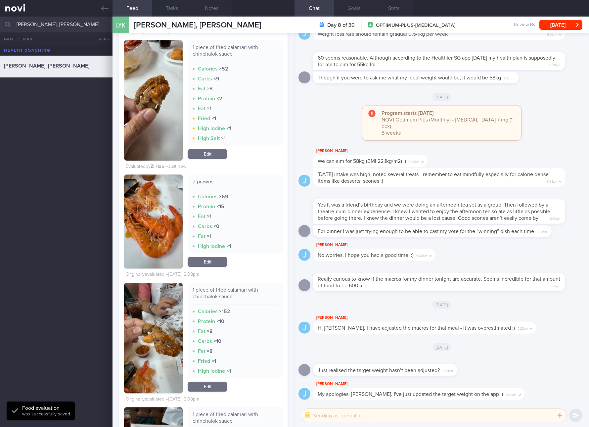
scroll to position [2358, 0]
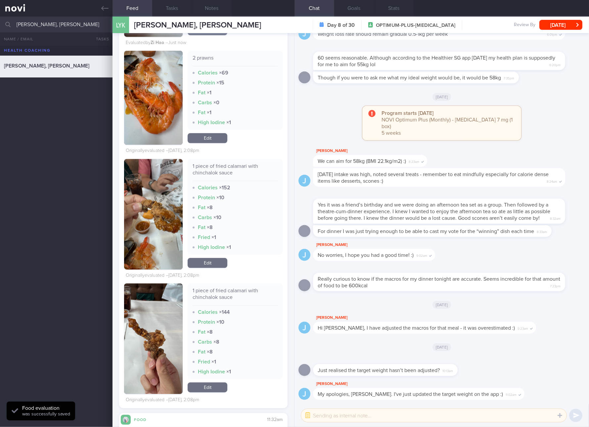
click at [213, 258] on link "Edit" at bounding box center [208, 263] width 40 height 10
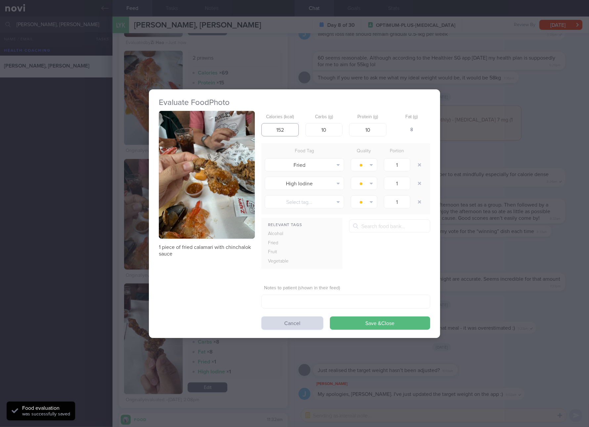
click at [283, 125] on input "152" at bounding box center [280, 129] width 37 height 13
type input "5"
type input "29"
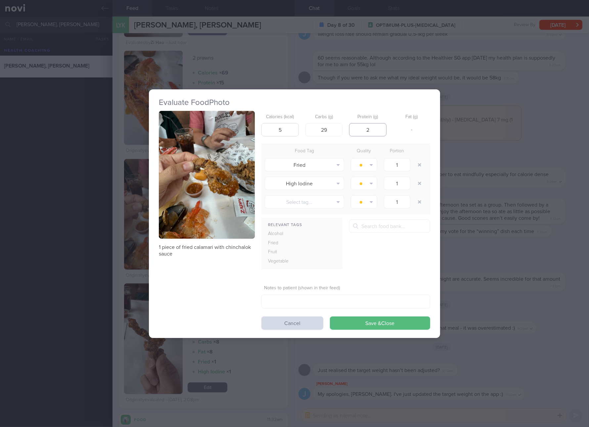
type input "2"
click at [283, 125] on input "5" at bounding box center [280, 129] width 37 height 13
type input "52"
type input "9"
click at [330, 316] on button "Save & Close" at bounding box center [380, 322] width 100 height 13
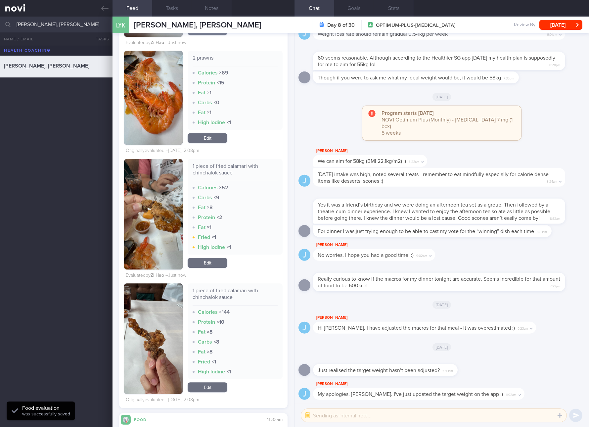
click at [210, 379] on link "Edit" at bounding box center [208, 387] width 40 height 10
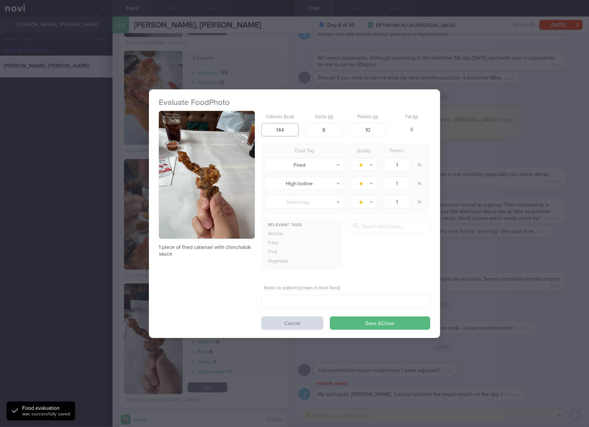
click at [281, 132] on input "144" at bounding box center [280, 129] width 37 height 13
type input "52"
type input "9"
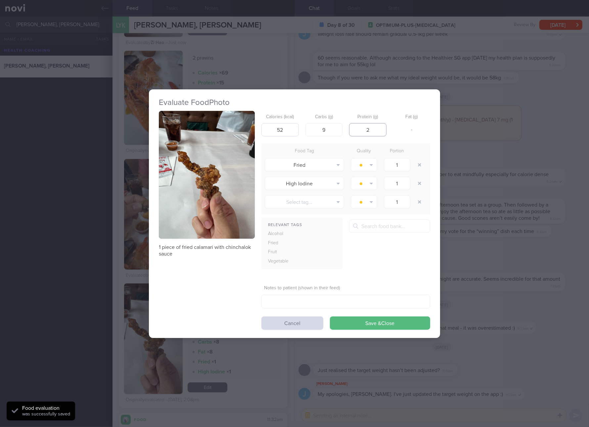
type input "2"
click at [330, 316] on button "Save & Close" at bounding box center [380, 322] width 100 height 13
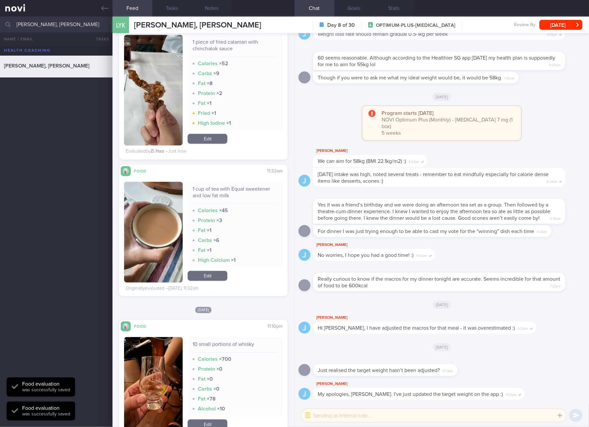
scroll to position [2731, 0]
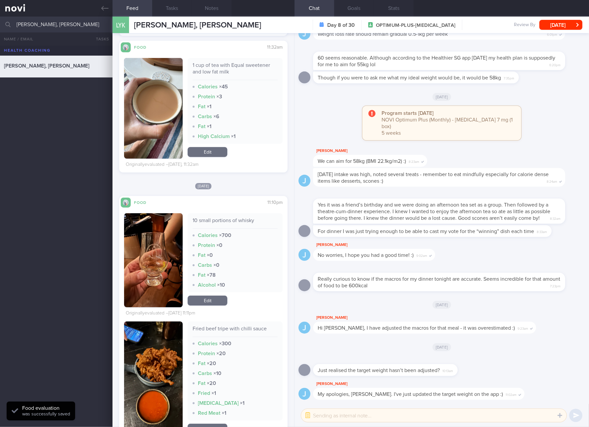
click at [226, 218] on div "10 small portions of whisky" at bounding box center [235, 223] width 85 height 12
copy div "10 small portions of whisky"
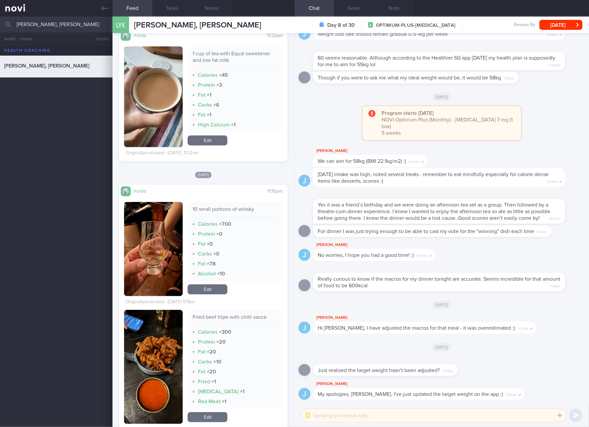
click at [210, 294] on link "Edit" at bounding box center [208, 289] width 40 height 10
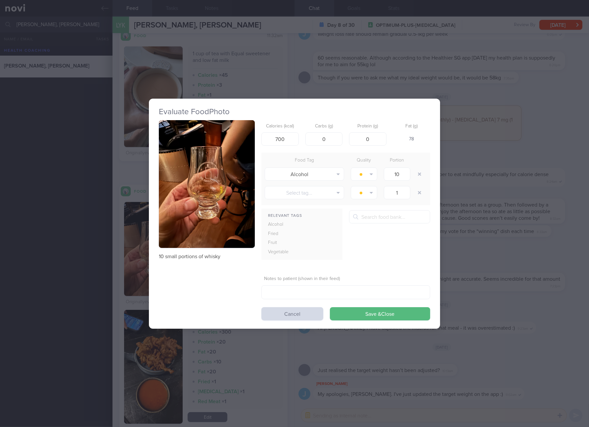
click at [523, 216] on div "Evaluate Food Photo 10 small portions of whisky Calories (kcal) 700 Carbs (g) 0…" at bounding box center [294, 213] width 589 height 427
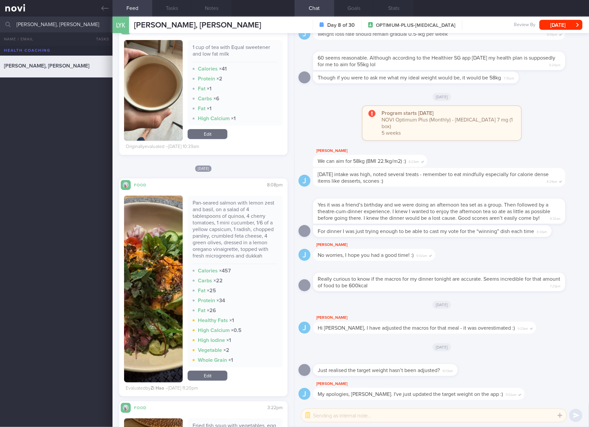
scroll to position [3724, 0]
